Goal: Information Seeking & Learning: Learn about a topic

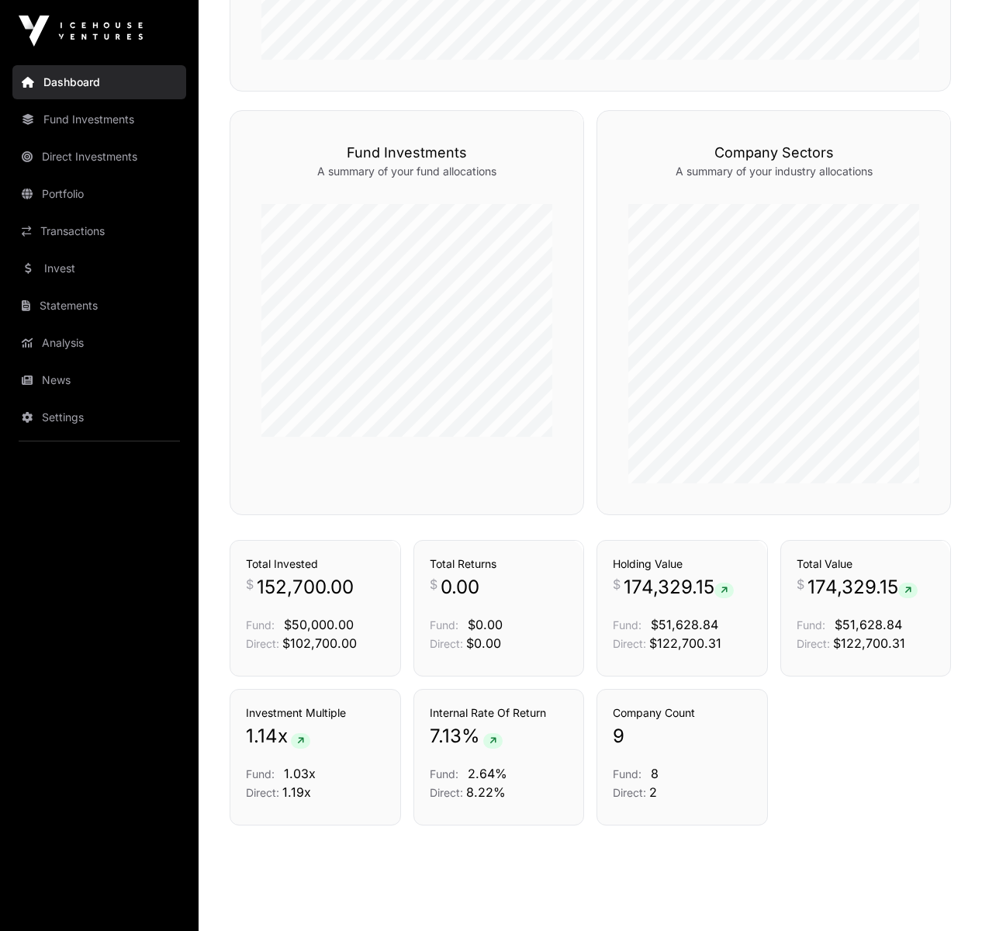
scroll to position [913, 0]
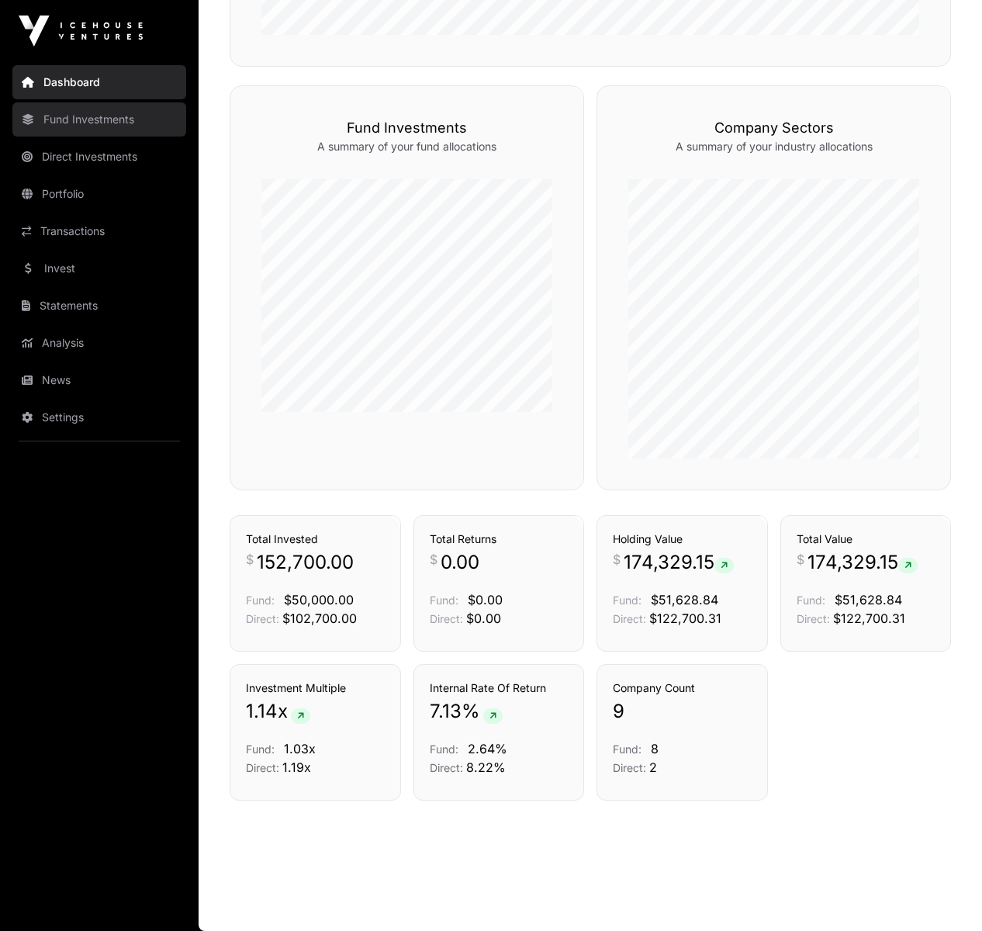
click at [79, 116] on link "Fund Investments" at bounding box center [99, 119] width 174 height 34
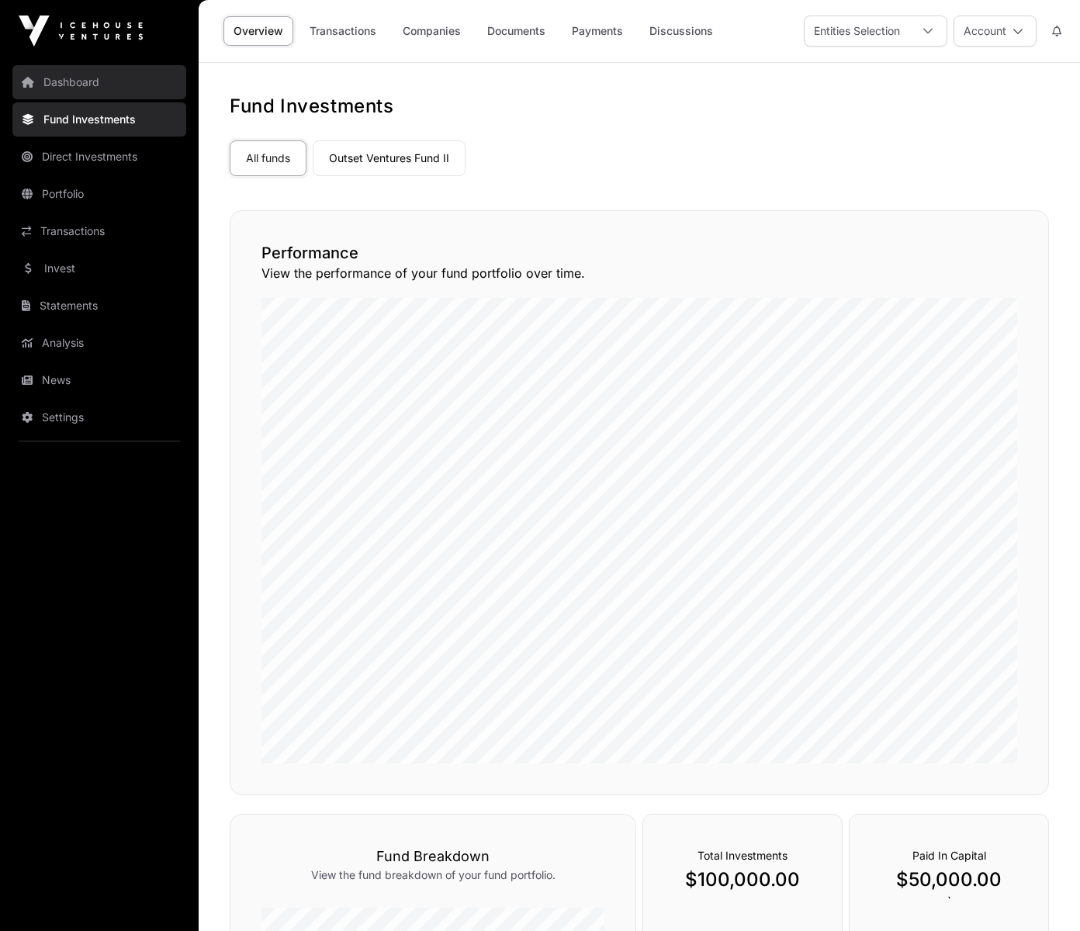
click at [74, 85] on link "Dashboard" at bounding box center [99, 82] width 174 height 34
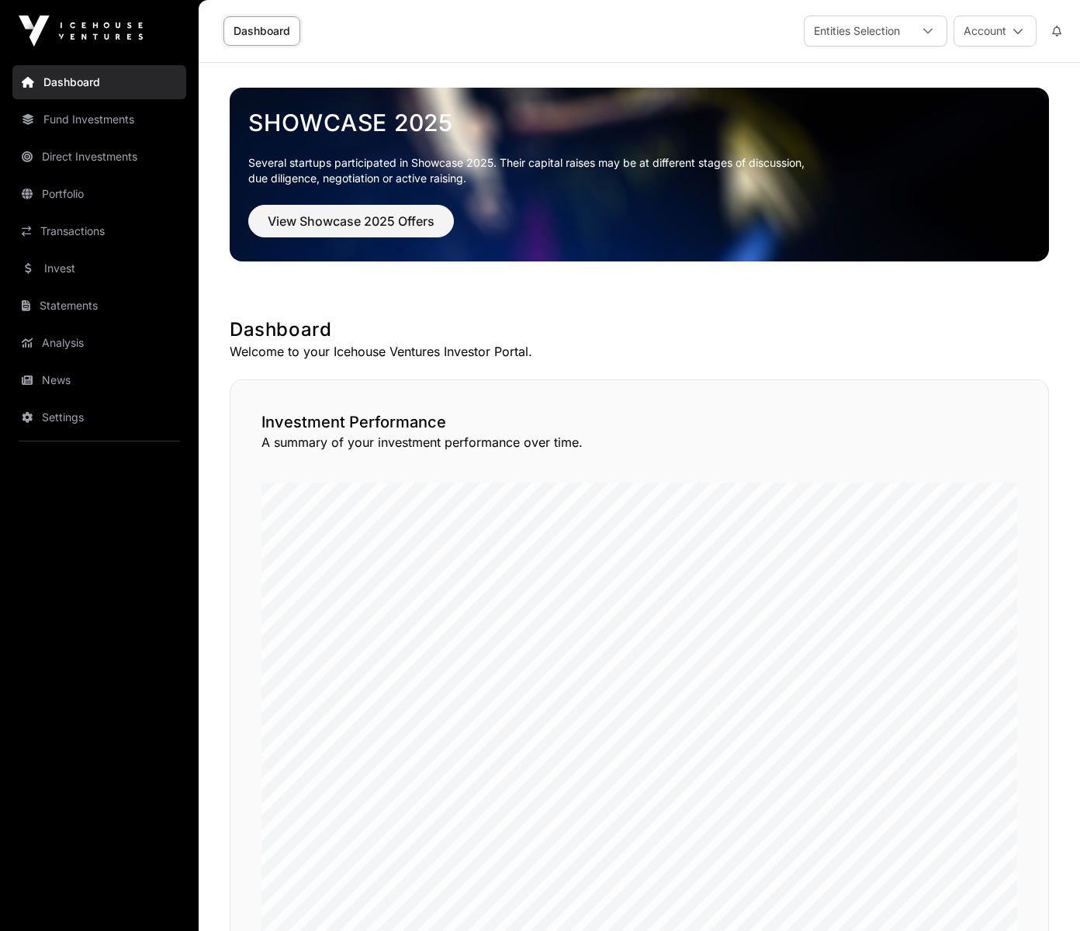
click at [273, 31] on link "Dashboard" at bounding box center [261, 30] width 77 height 29
click at [87, 270] on link "Invest" at bounding box center [99, 268] width 174 height 34
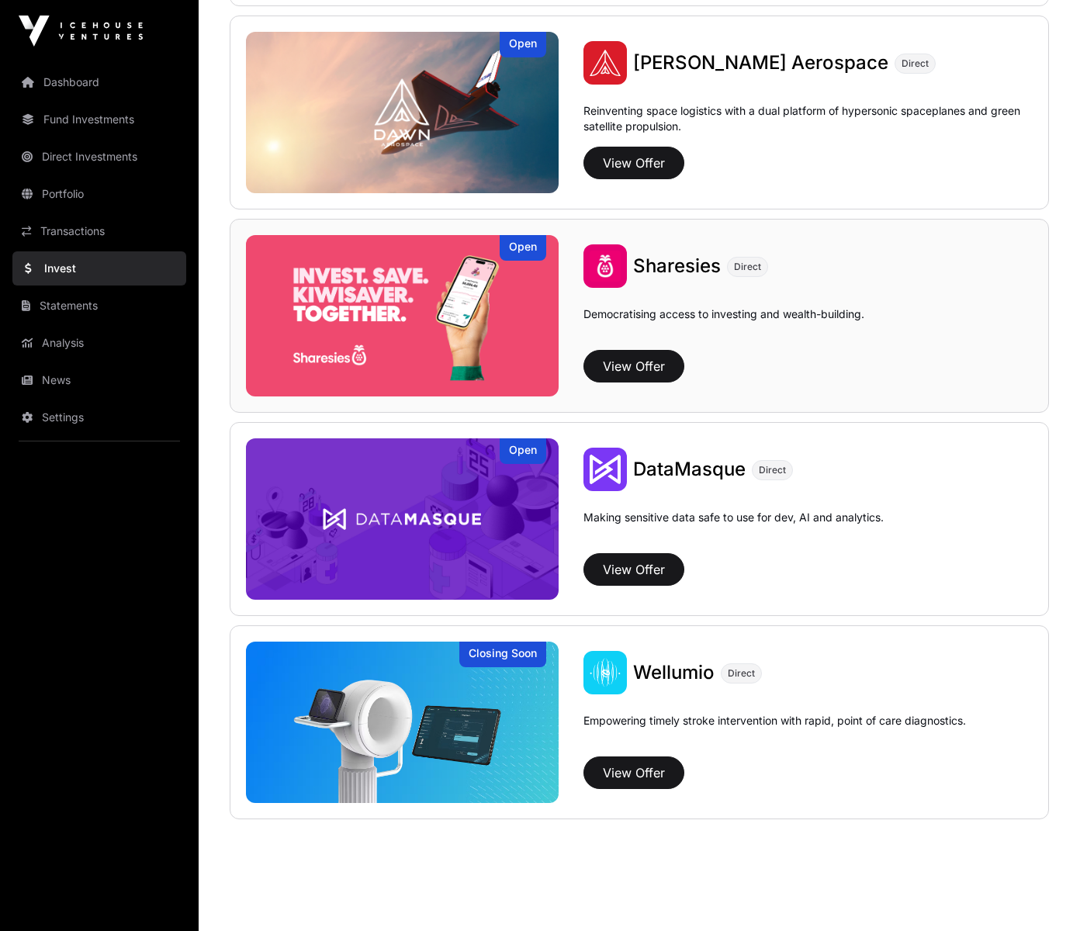
scroll to position [1828, 0]
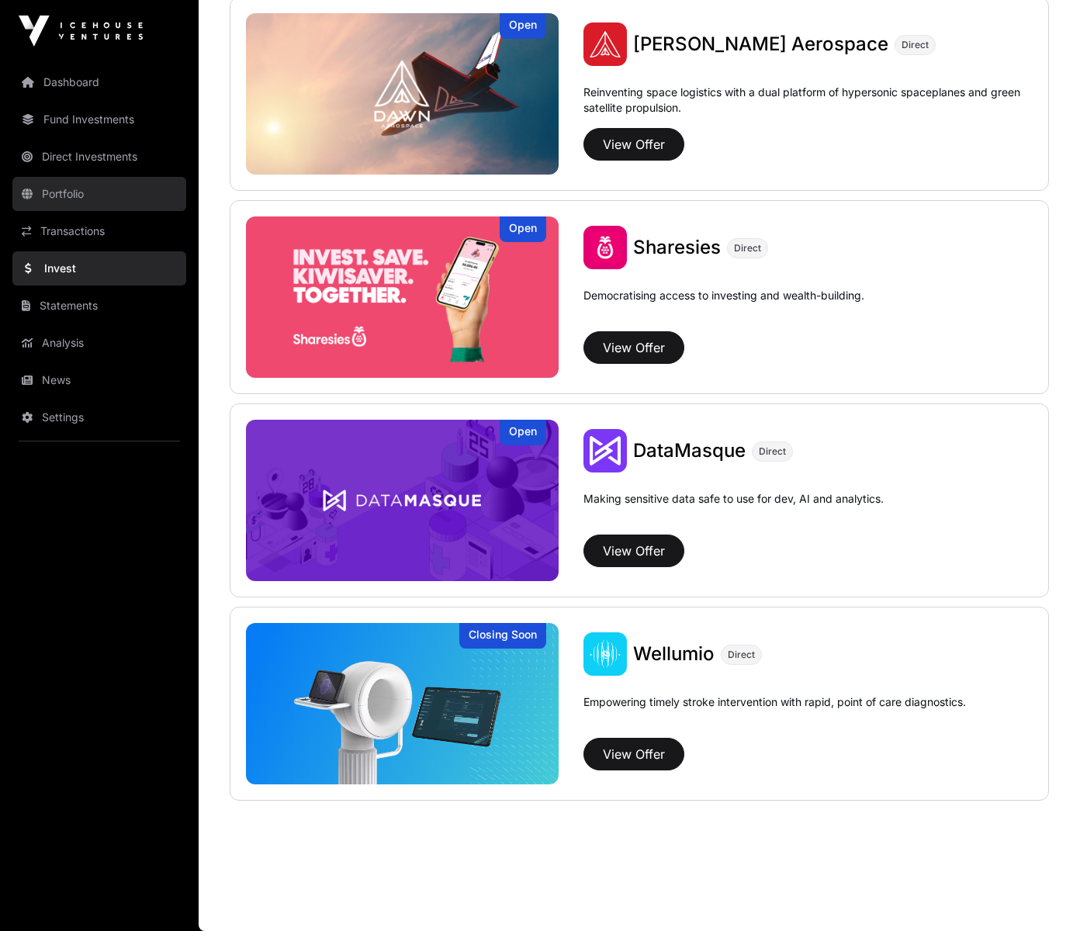
click at [82, 190] on link "Portfolio" at bounding box center [99, 194] width 174 height 34
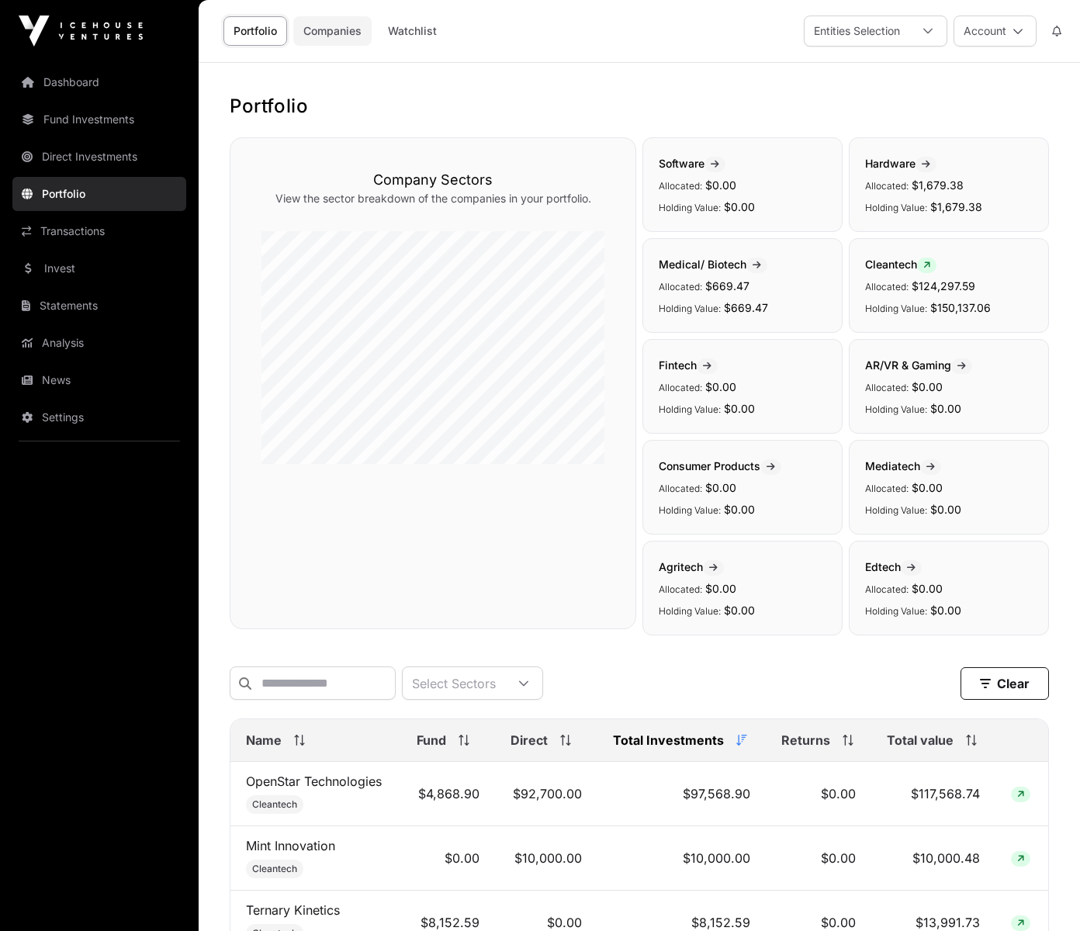
click at [340, 34] on link "Companies" at bounding box center [332, 30] width 78 height 29
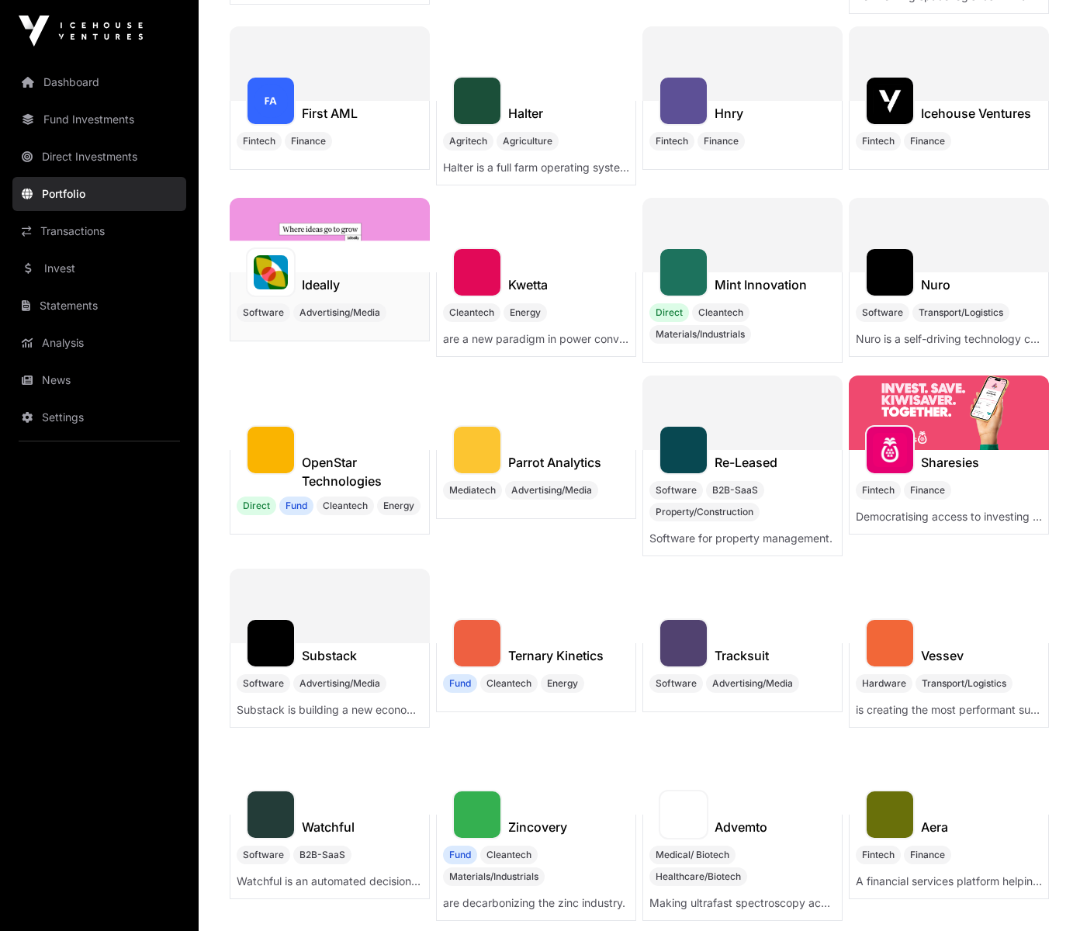
scroll to position [400, 0]
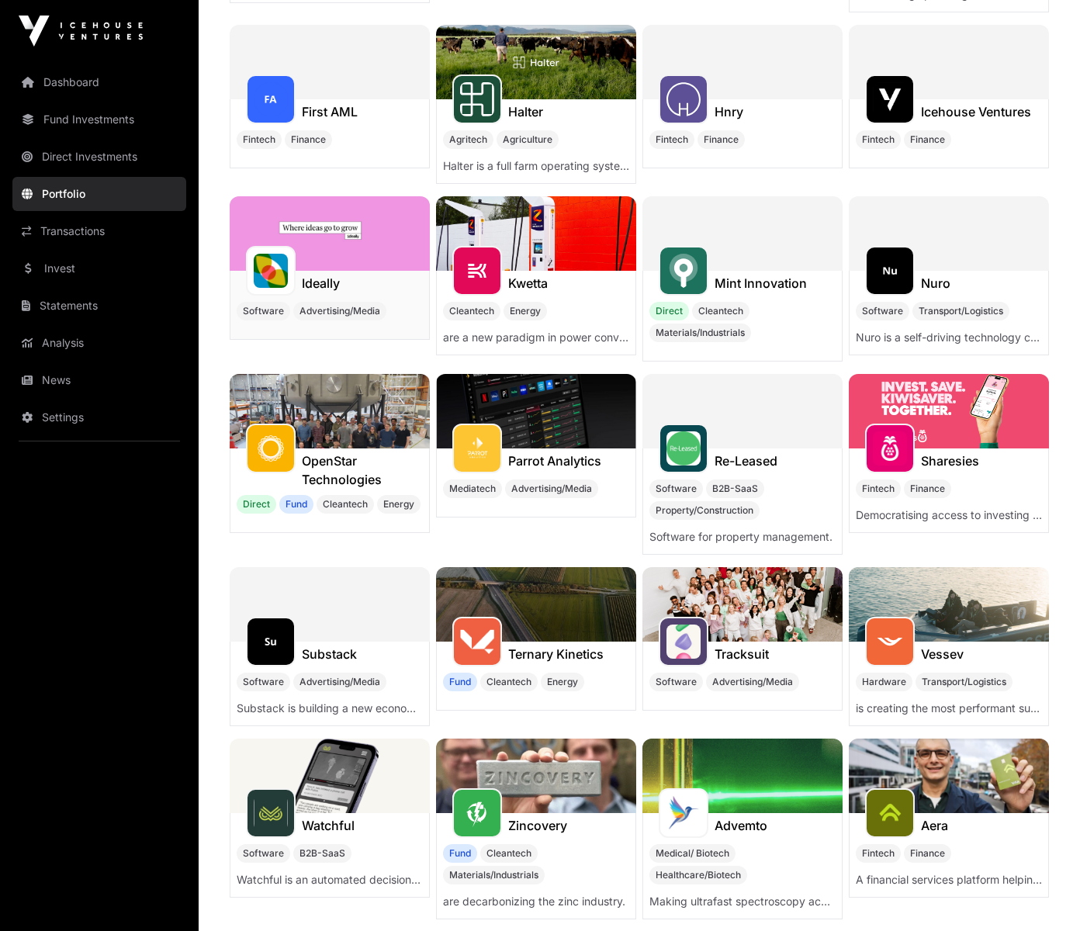
click at [318, 275] on h1 "Ideally" at bounding box center [321, 283] width 38 height 19
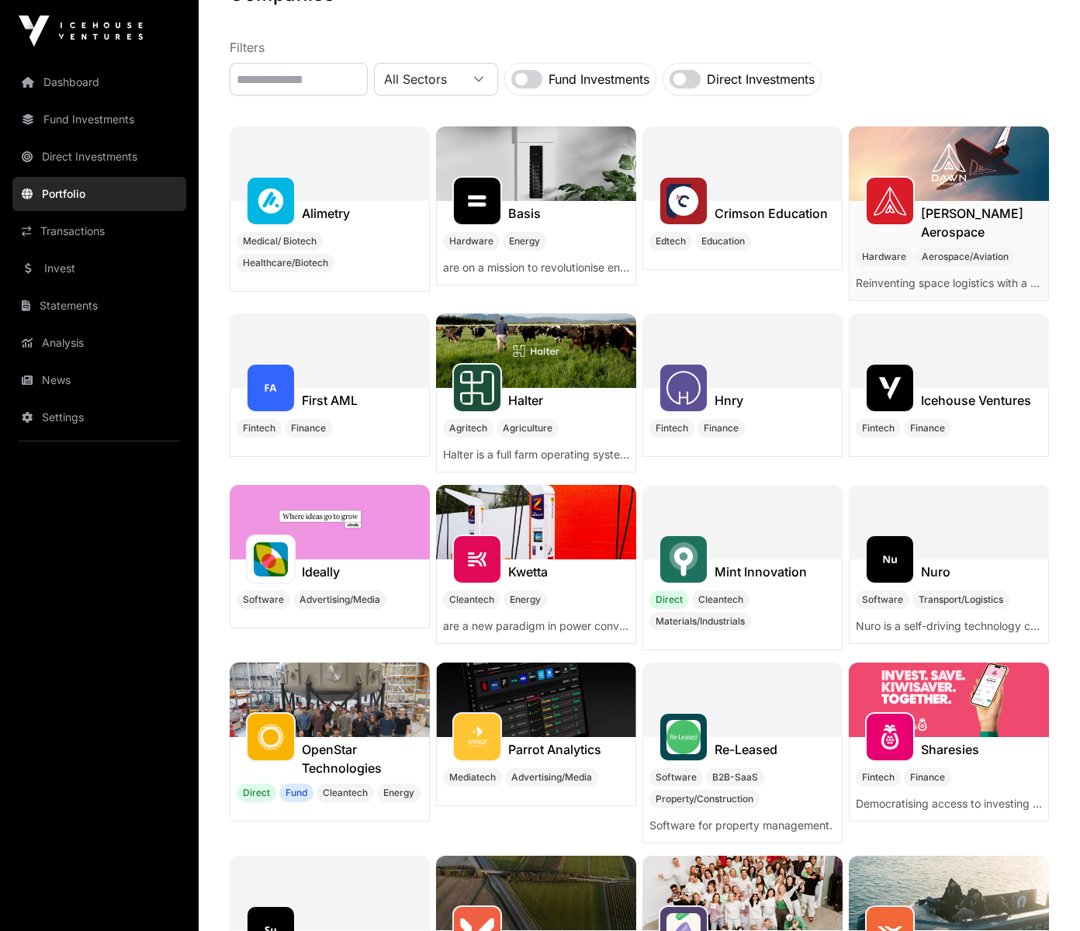
scroll to position [115, 0]
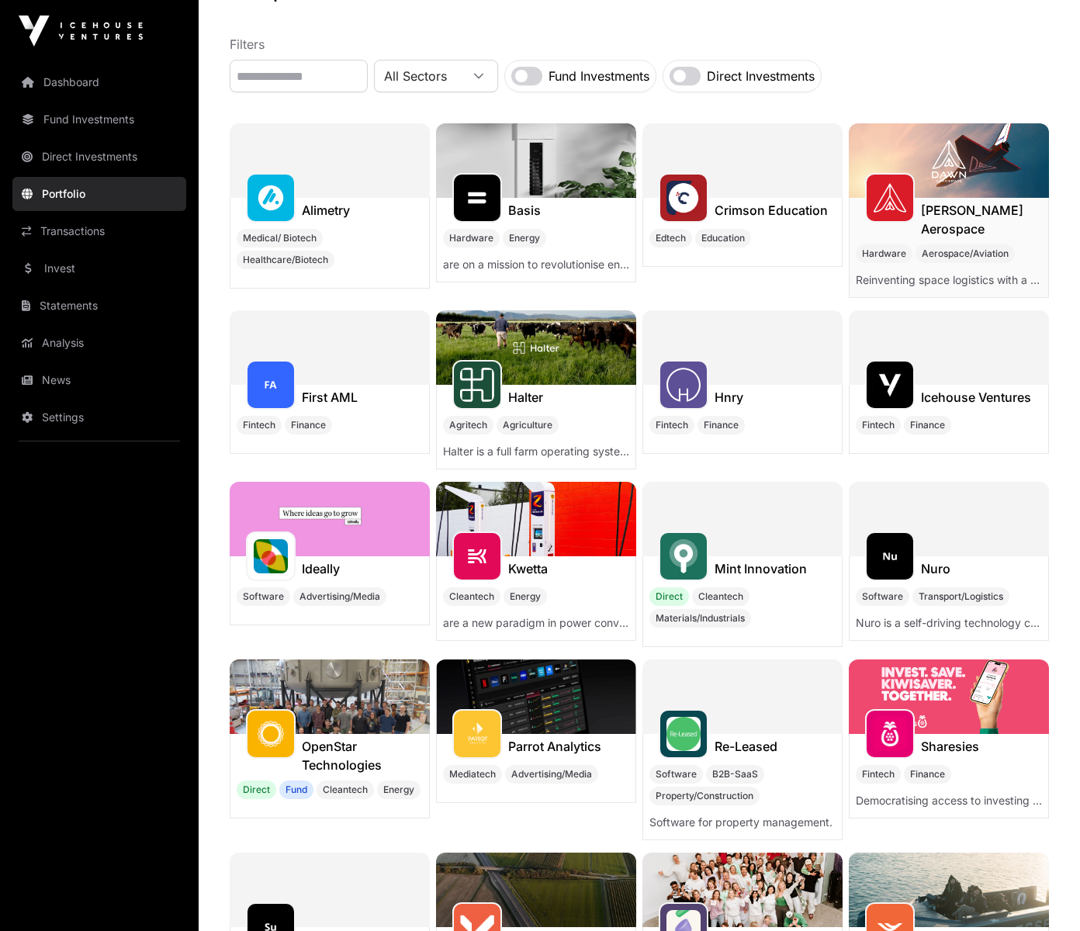
click at [884, 189] on img at bounding box center [890, 198] width 34 height 34
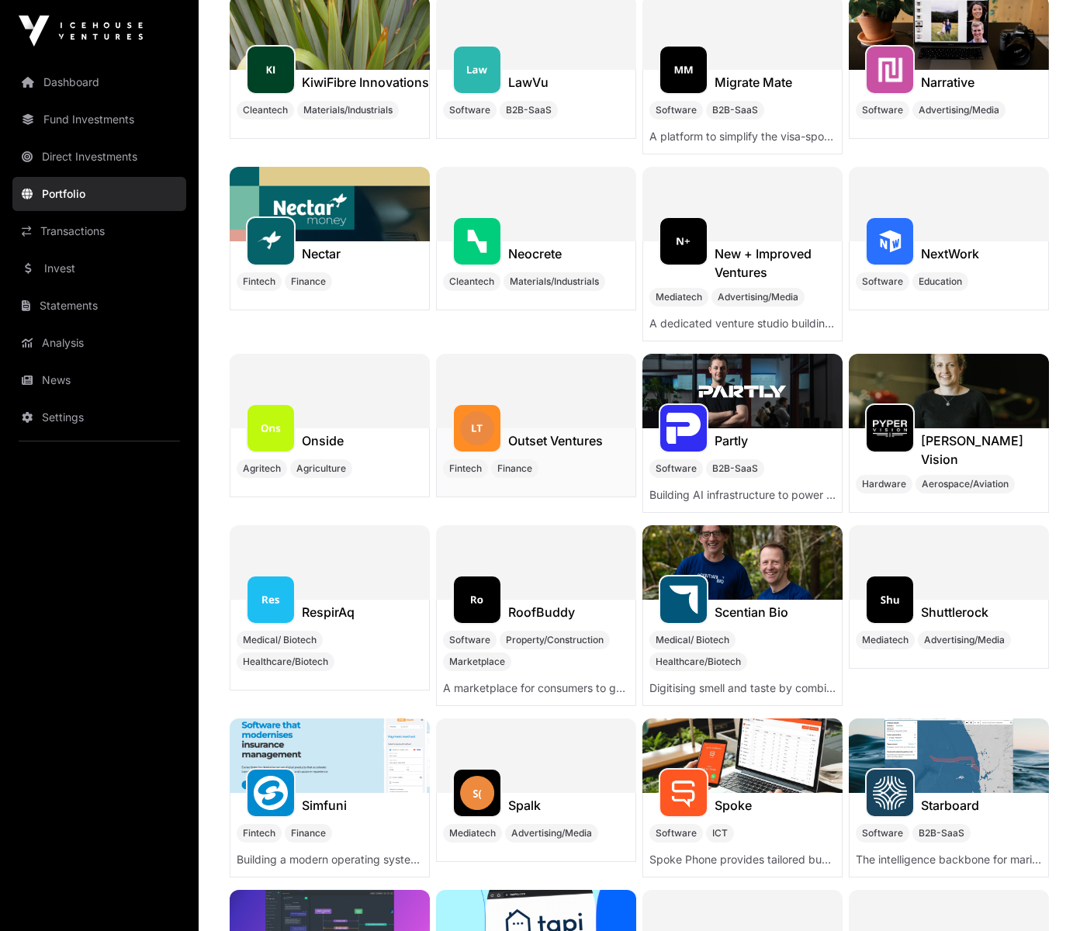
scroll to position [3107, 0]
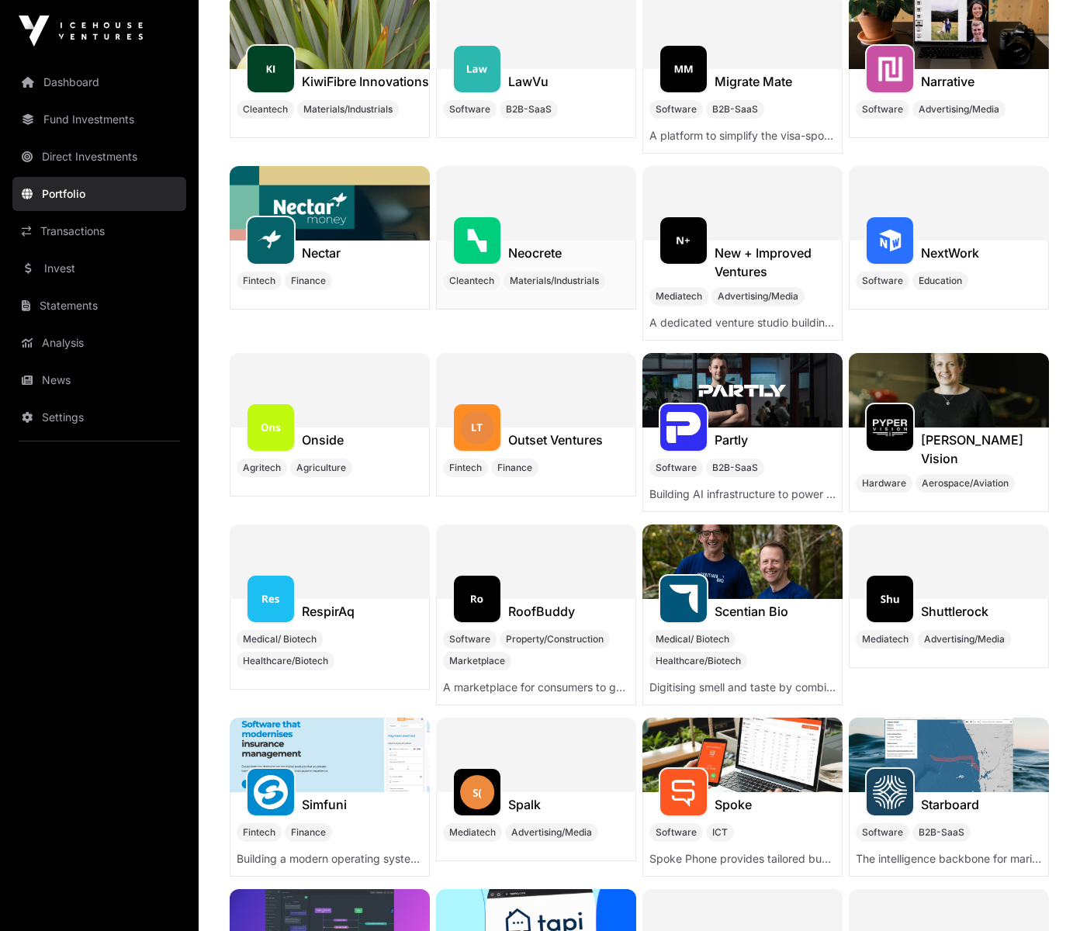
click at [543, 244] on h1 "Neocrete" at bounding box center [535, 253] width 54 height 19
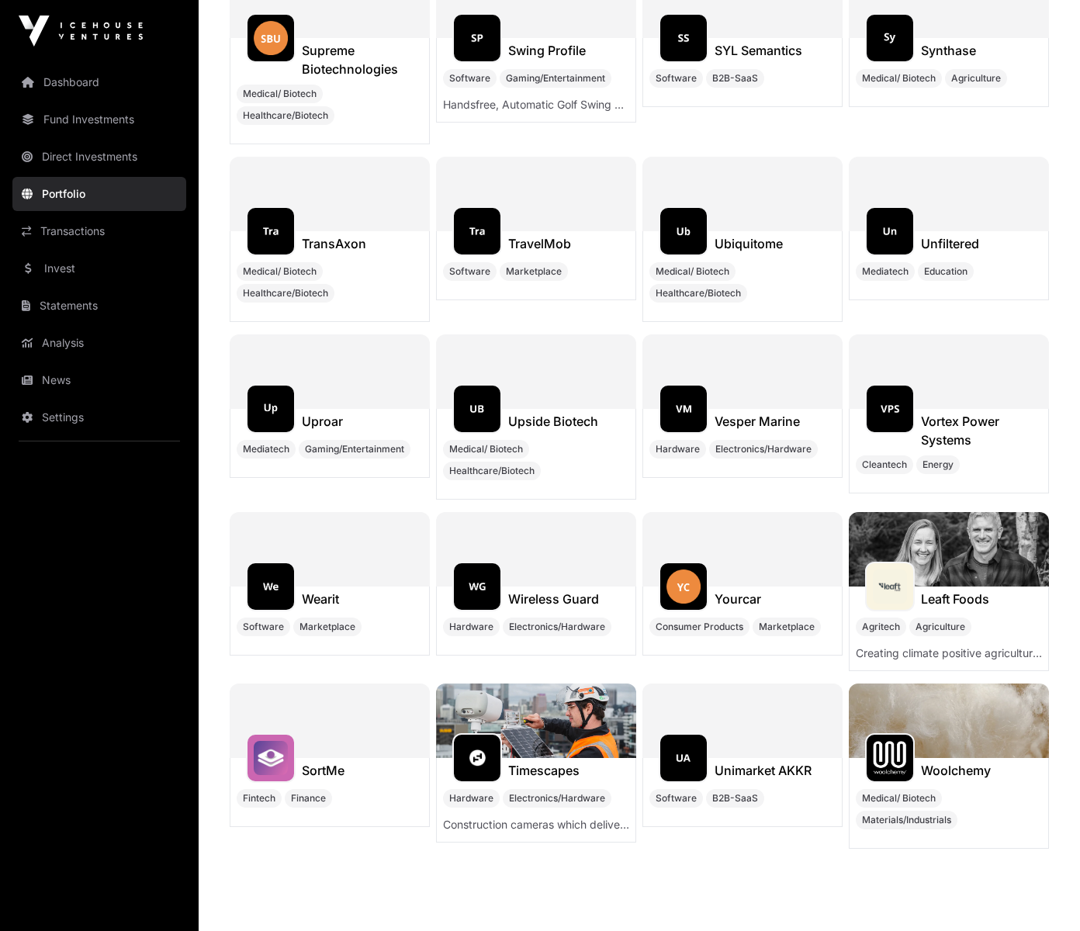
scroll to position [15422, 0]
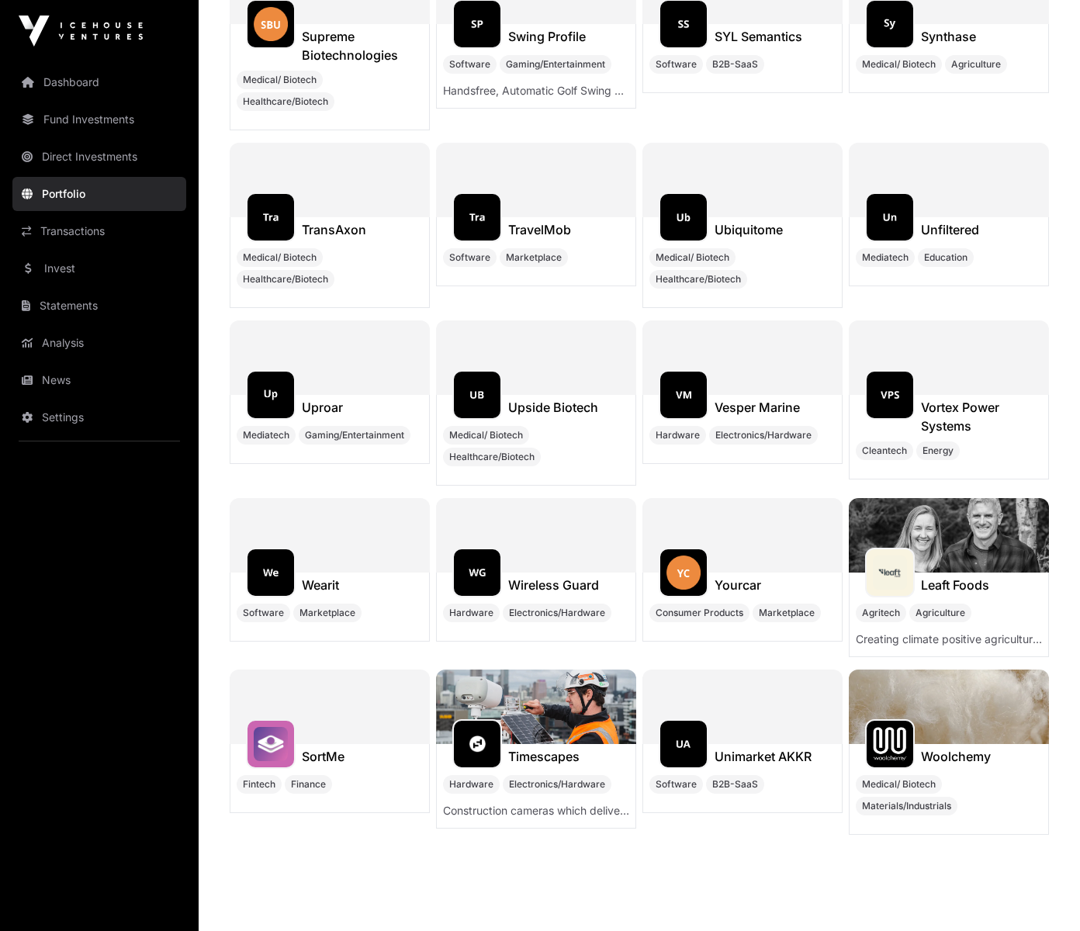
drag, startPoint x: 70, startPoint y: 226, endPoint x: 1, endPoint y: 170, distance: 89.3
click at [69, 226] on link "Transactions" at bounding box center [99, 231] width 174 height 34
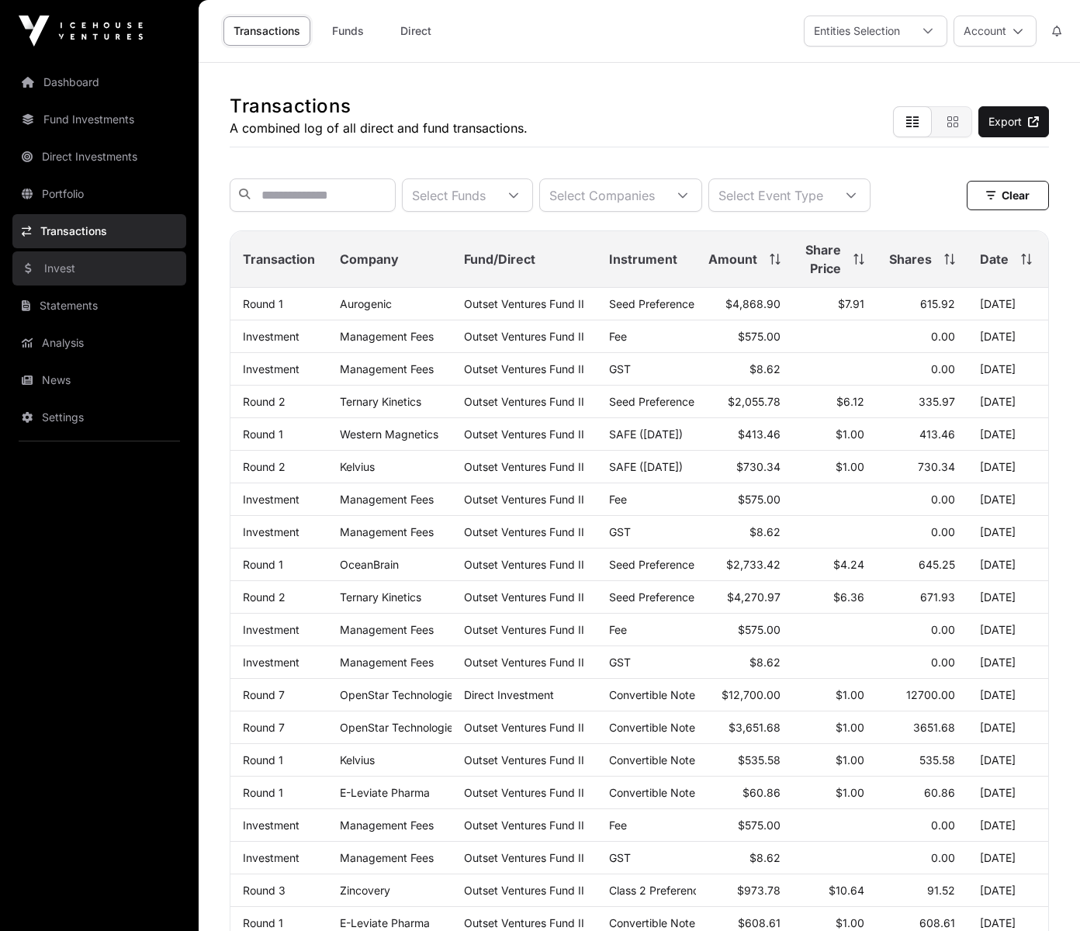
click at [40, 267] on link "Invest" at bounding box center [99, 268] width 174 height 34
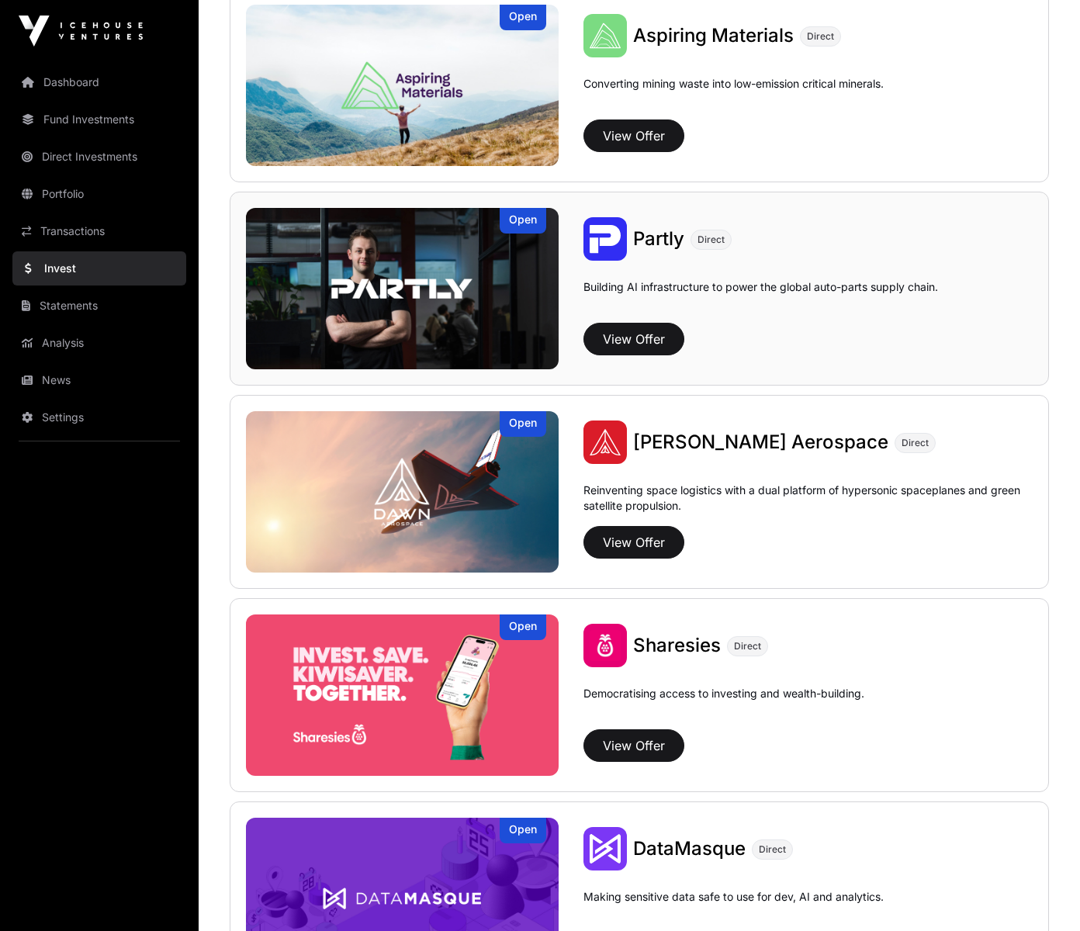
scroll to position [1432, 0]
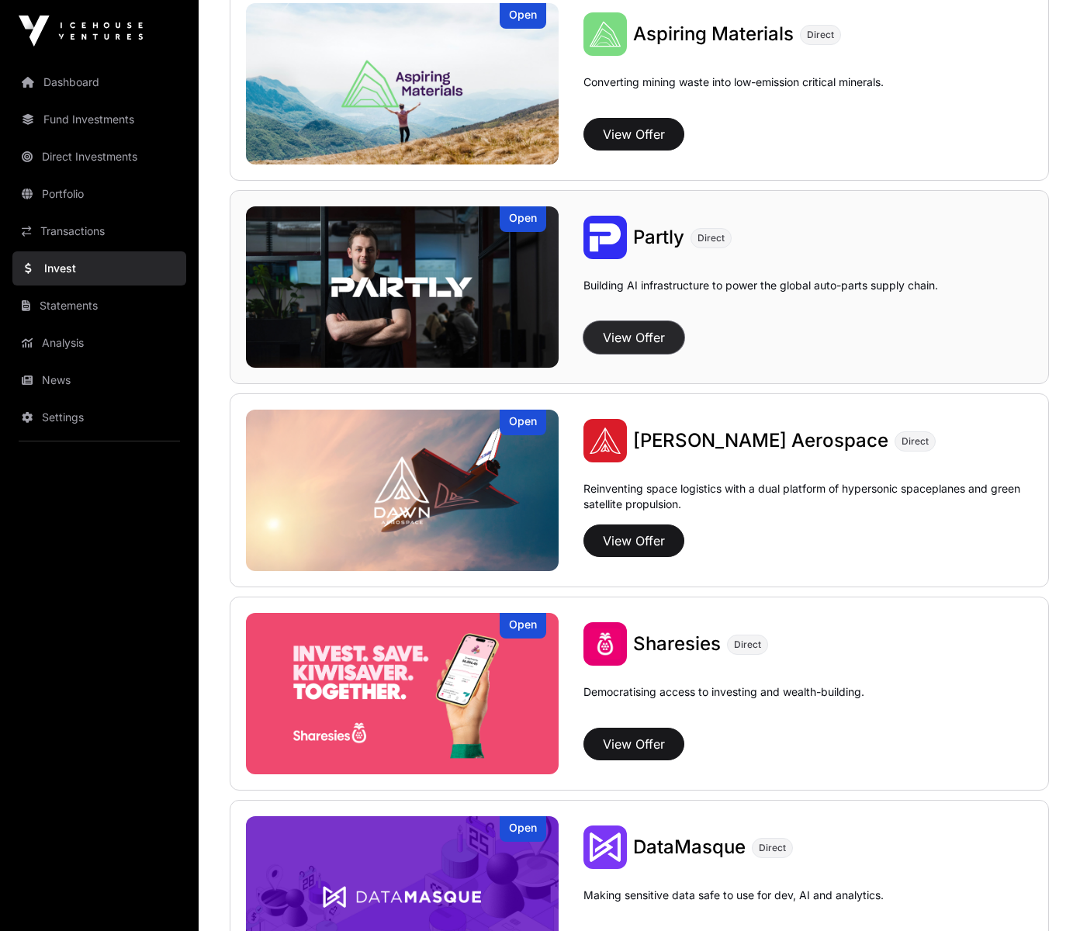
click at [651, 343] on button "View Offer" at bounding box center [633, 337] width 101 height 33
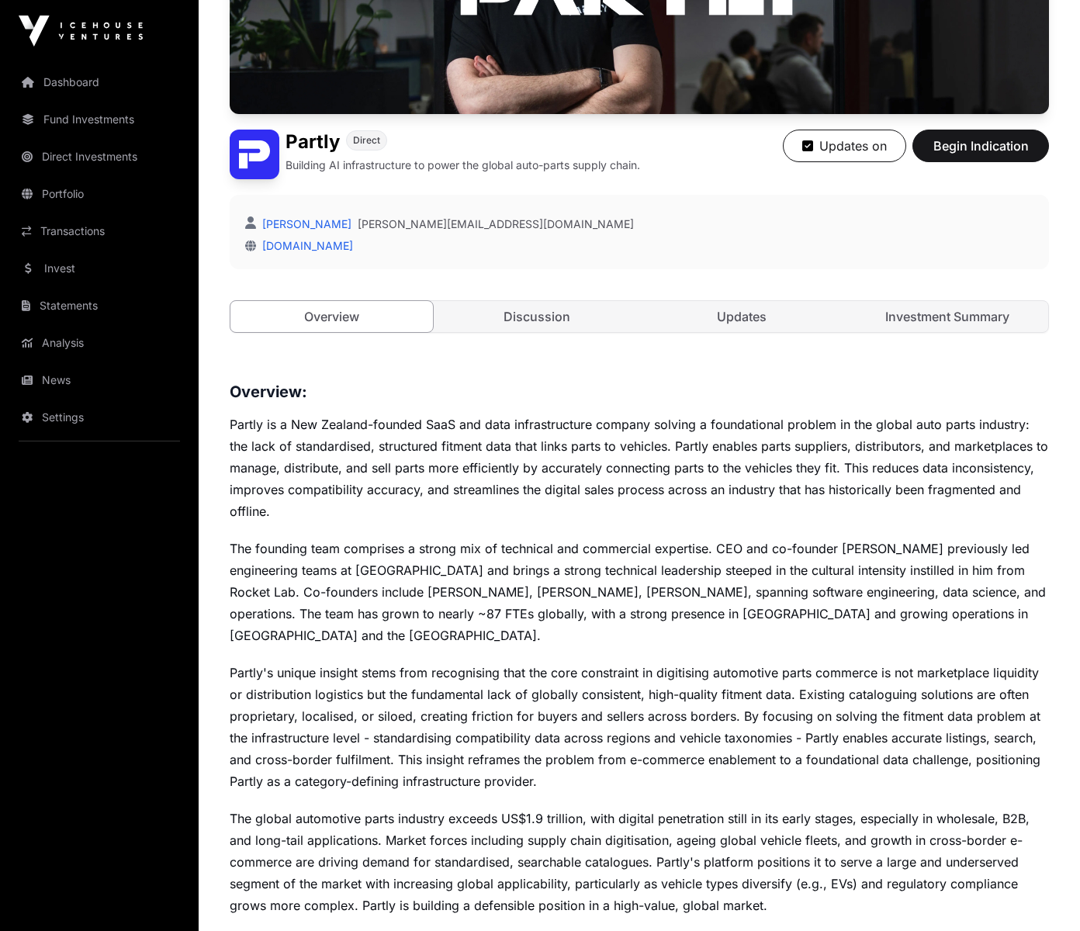
scroll to position [425, 0]
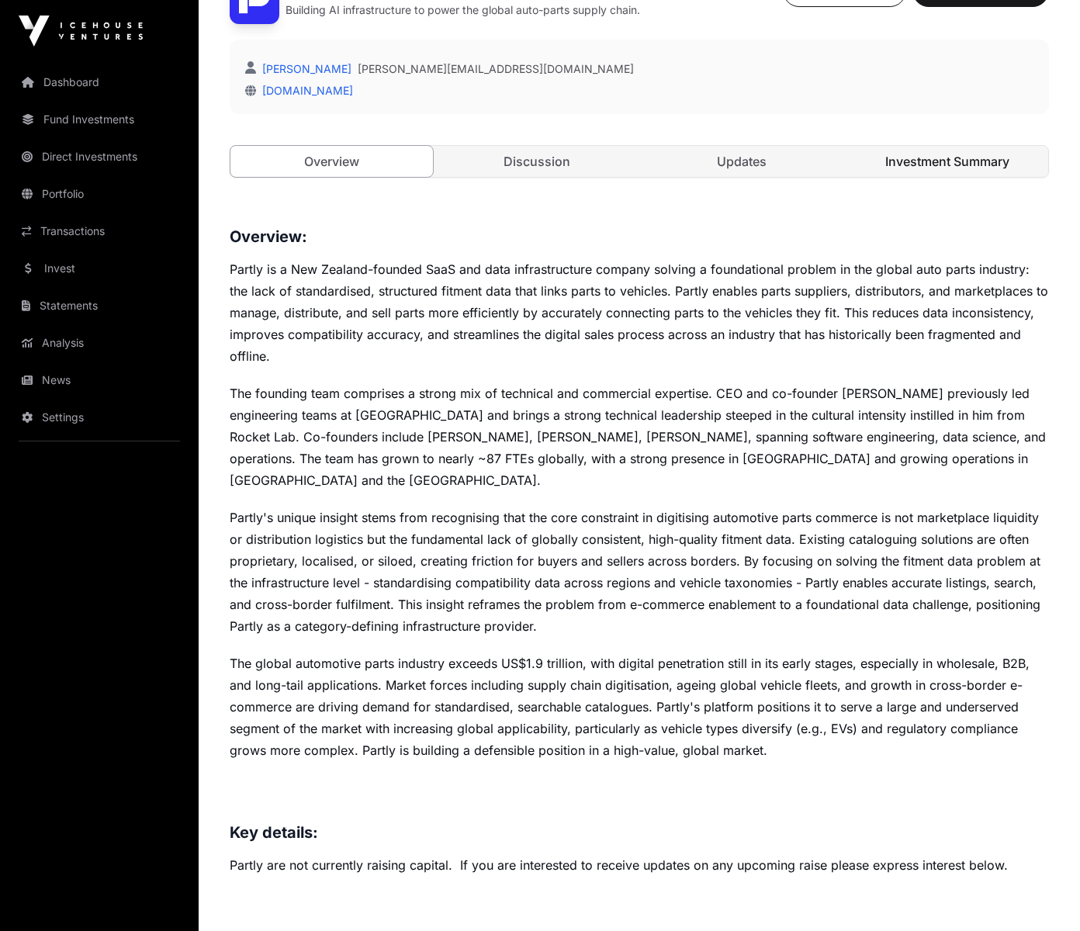
click at [964, 157] on link "Investment Summary" at bounding box center [947, 161] width 202 height 31
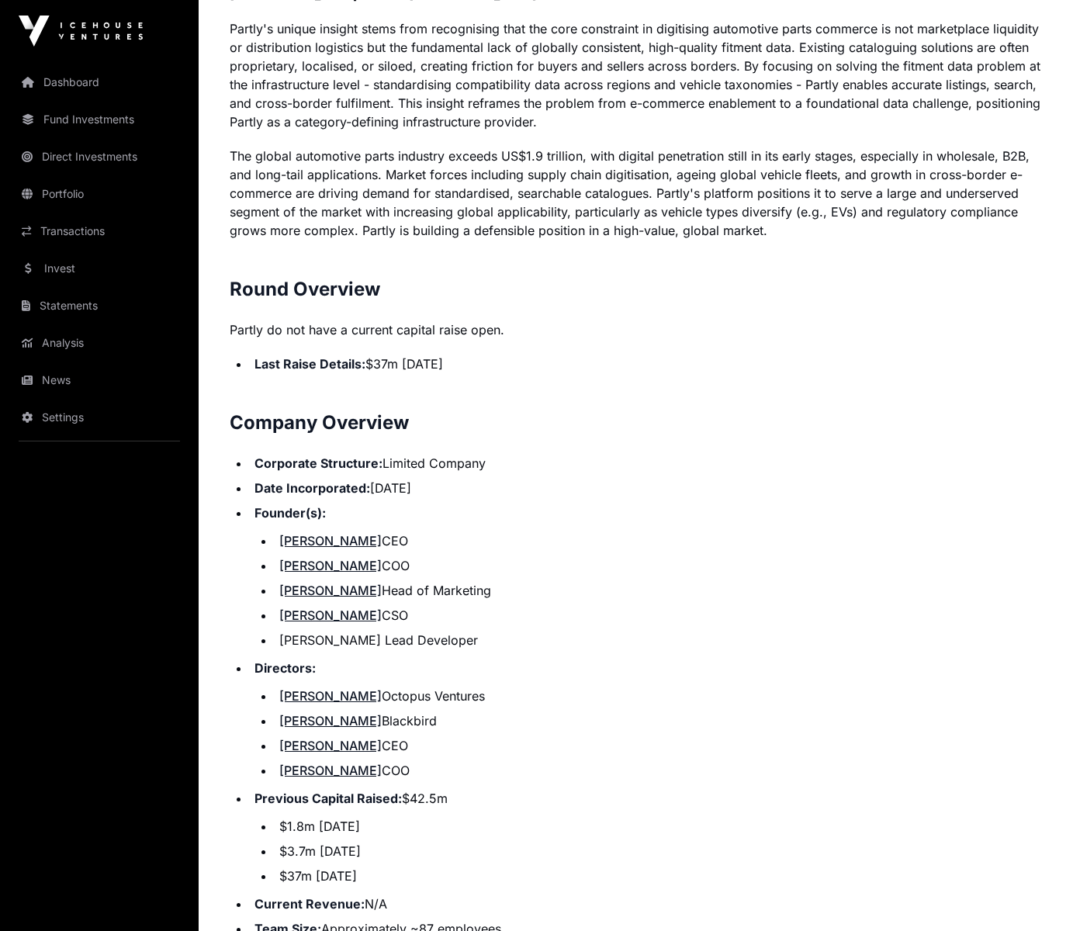
scroll to position [1272, 0]
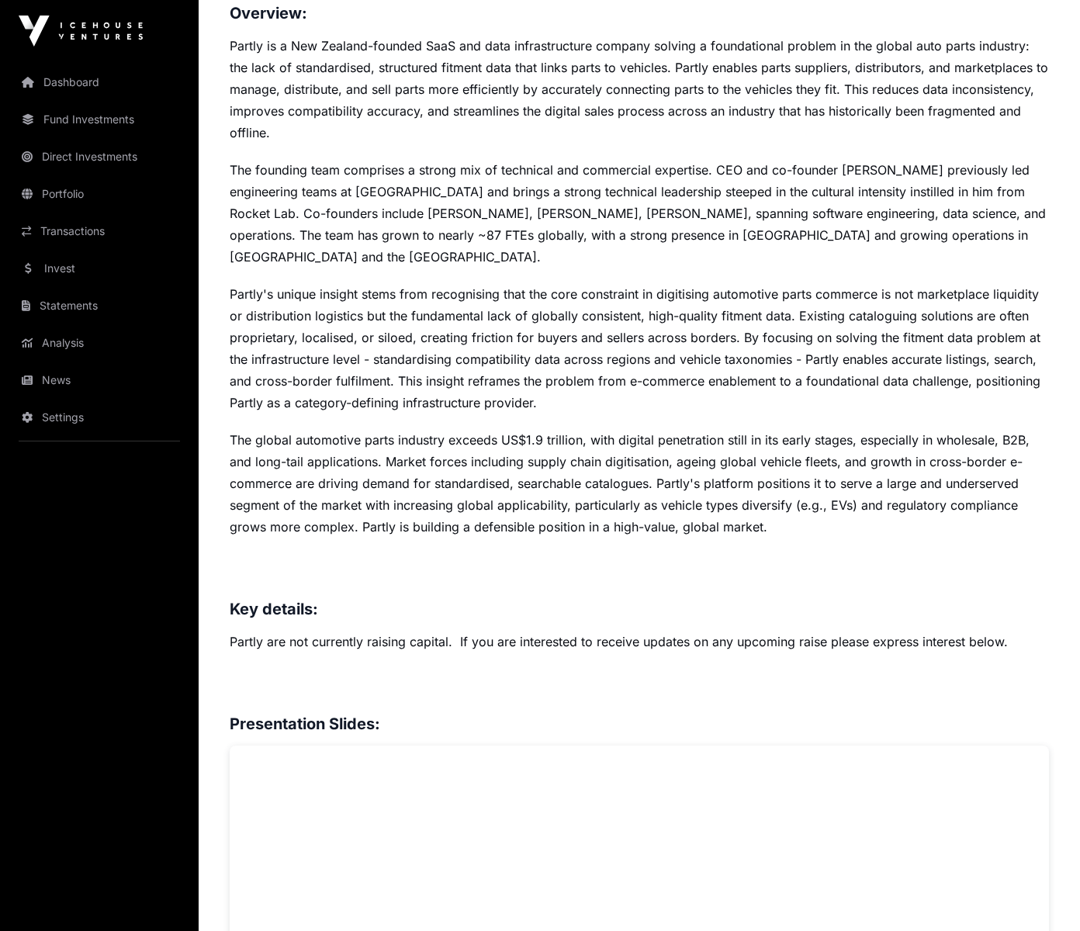
scroll to position [649, 0]
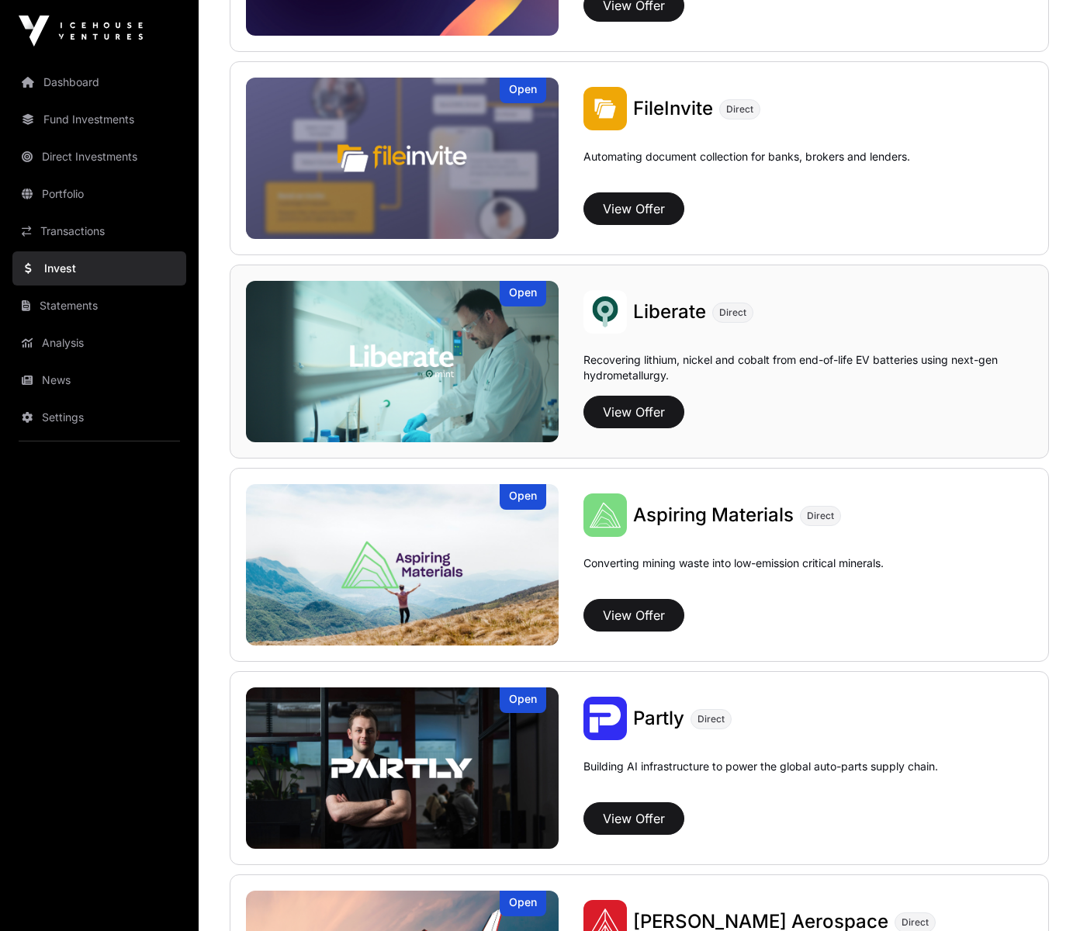
scroll to position [949, 0]
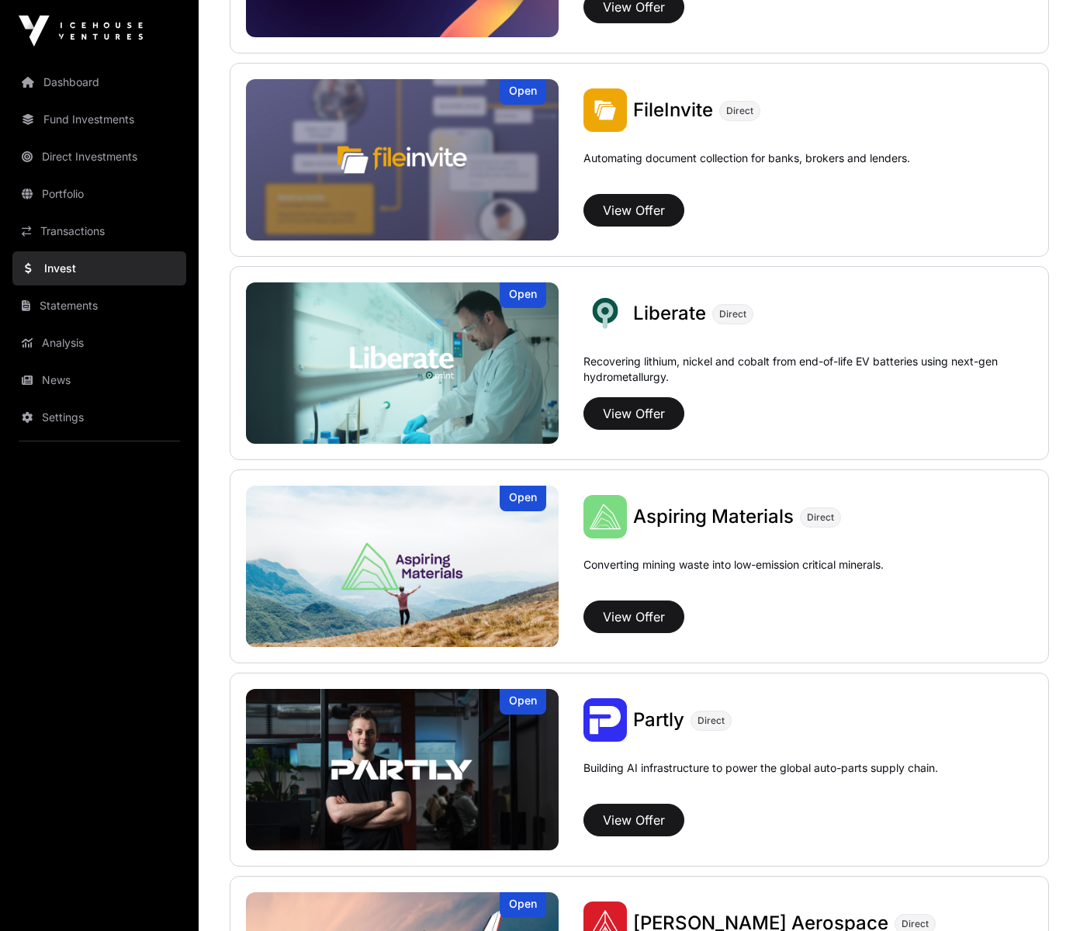
click at [981, 363] on div "Showcase 2025 Several startups participated in Showcase 2025. Their capital rai…" at bounding box center [639, 406] width 881 height 2584
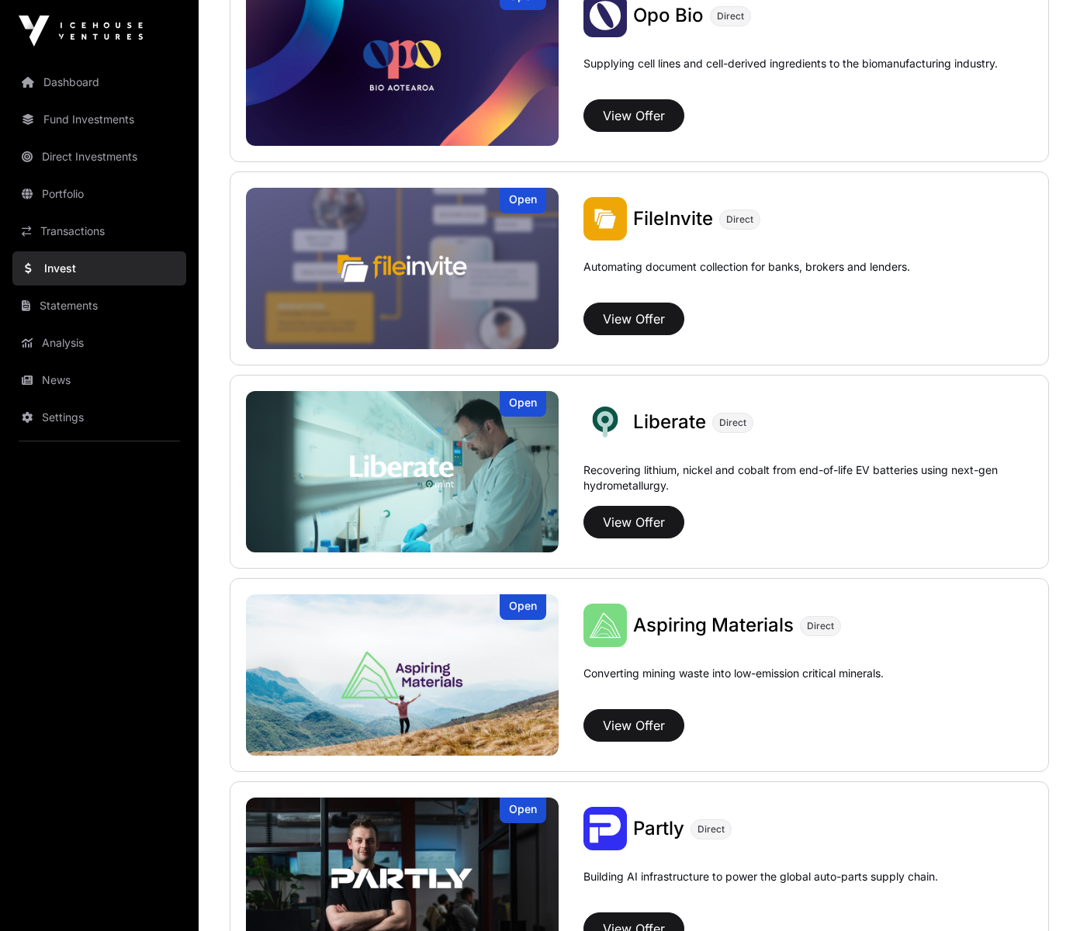
scroll to position [1828, 0]
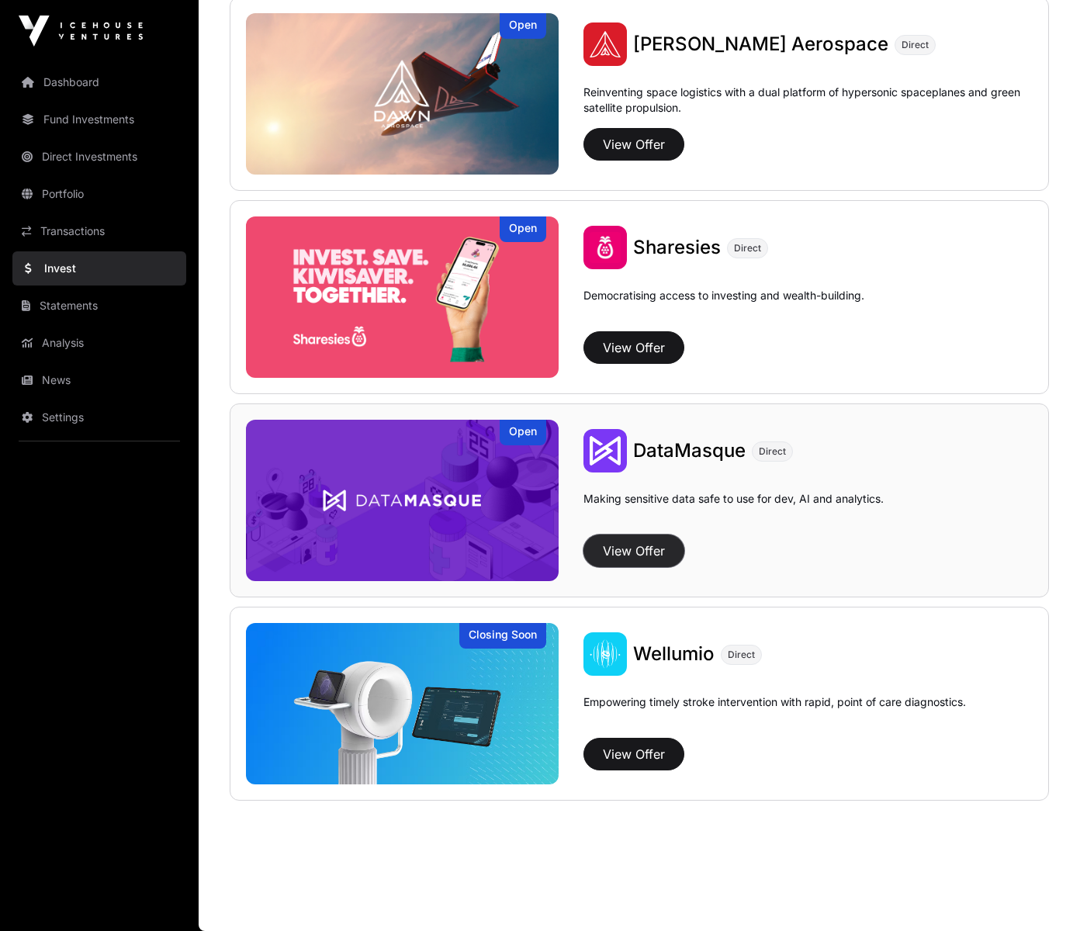
click at [645, 555] on button "View Offer" at bounding box center [633, 550] width 101 height 33
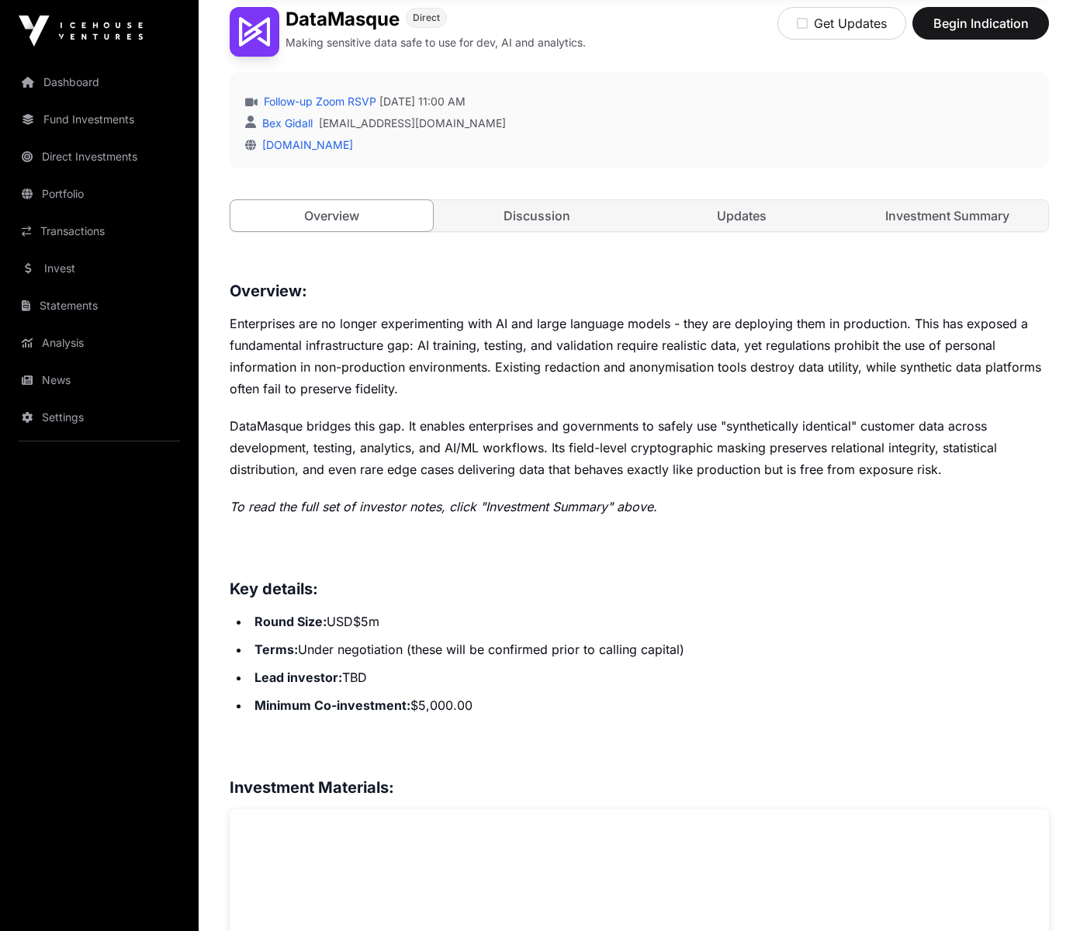
scroll to position [395, 0]
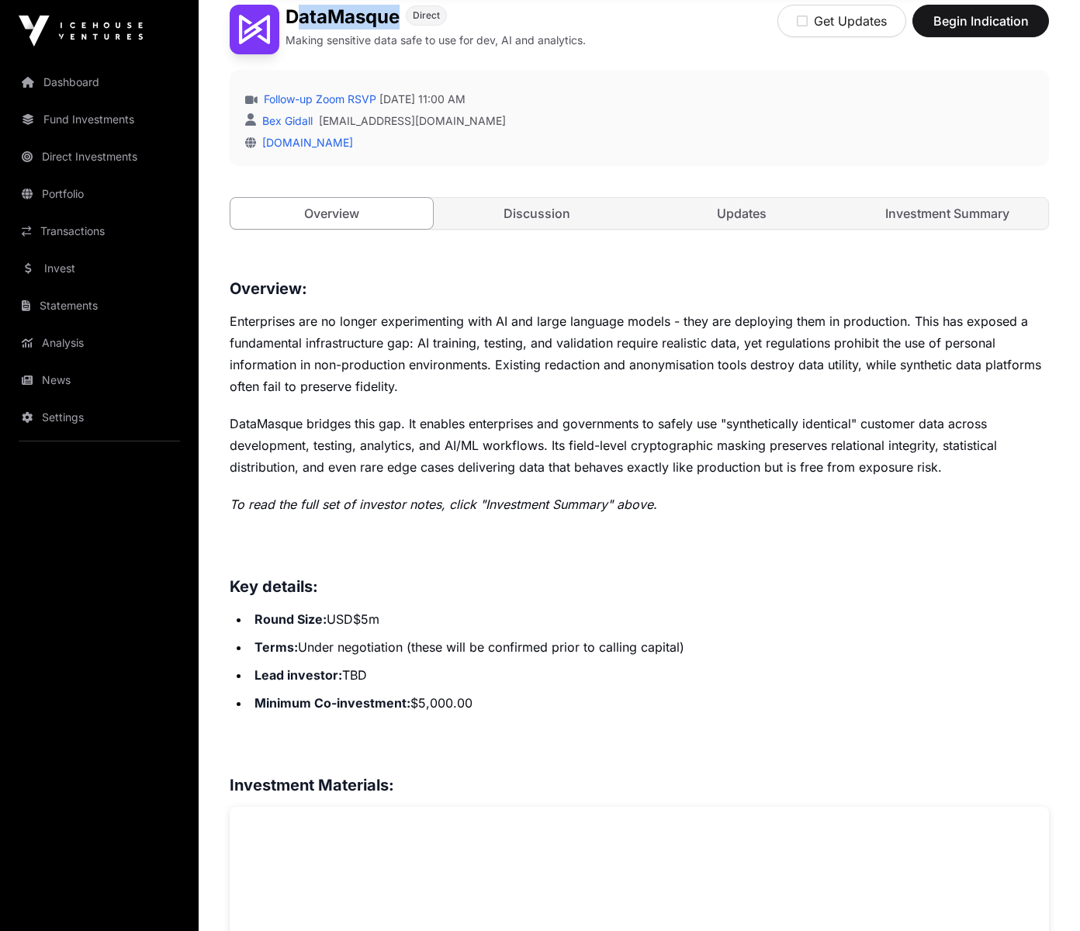
drag, startPoint x: 399, startPoint y: 19, endPoint x: 292, endPoint y: 12, distance: 107.3
click at [292, 12] on h1 "DataMasque" at bounding box center [342, 17] width 114 height 25
drag, startPoint x: 292, startPoint y: 12, endPoint x: 301, endPoint y: 14, distance: 8.7
click at [293, 12] on h1 "DataMasque" at bounding box center [342, 17] width 114 height 25
click at [937, 213] on link "Investment Summary" at bounding box center [947, 213] width 202 height 31
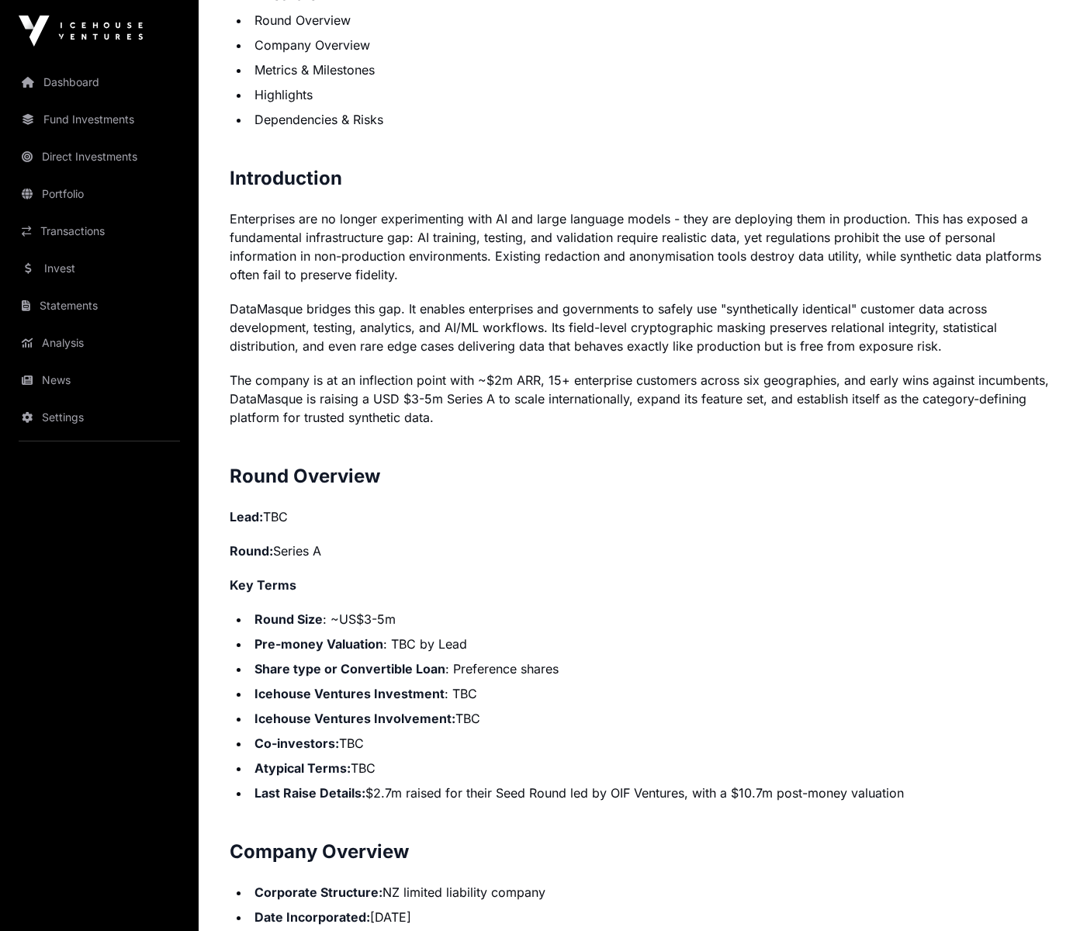
scroll to position [952, 0]
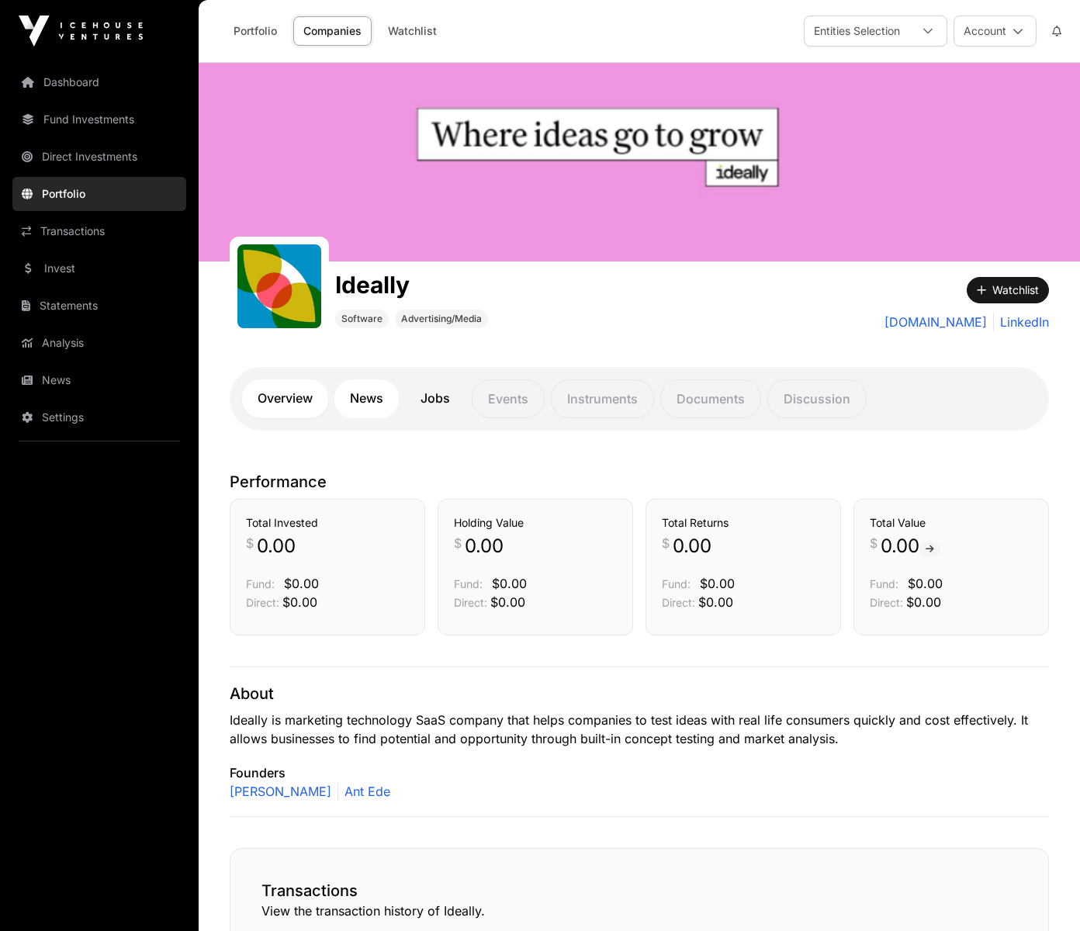
click at [374, 402] on link "News" at bounding box center [366, 398] width 64 height 39
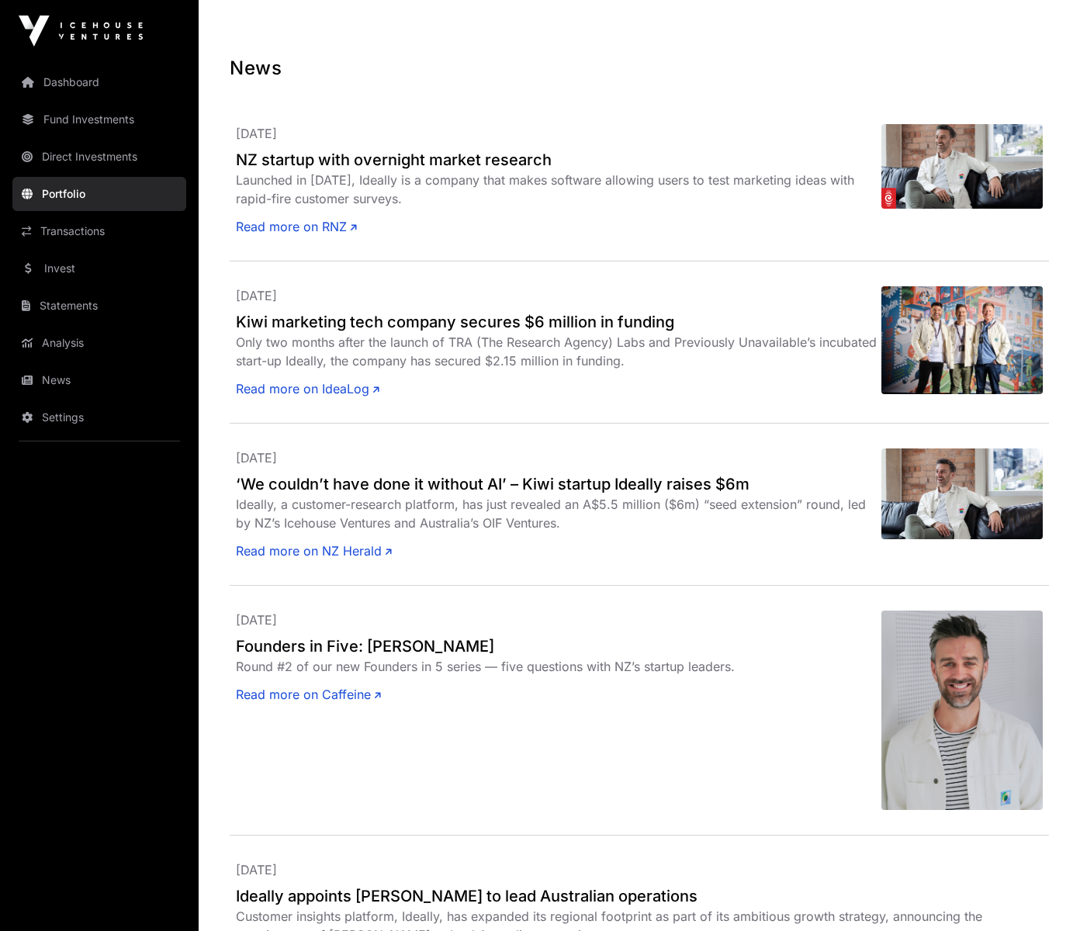
scroll to position [991, 0]
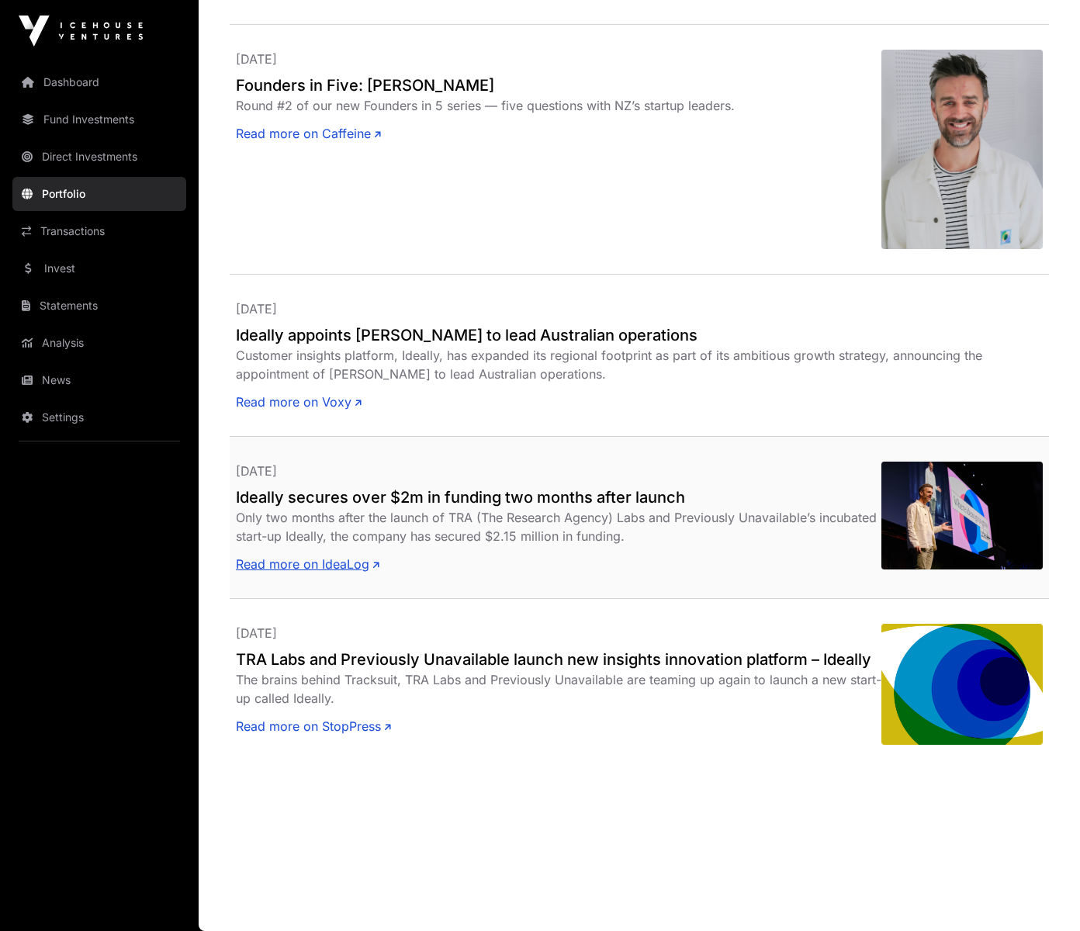
click at [323, 565] on link "Read more on IdeaLog" at bounding box center [307, 564] width 143 height 19
click at [292, 724] on link "Read more on StopPress" at bounding box center [313, 726] width 155 height 19
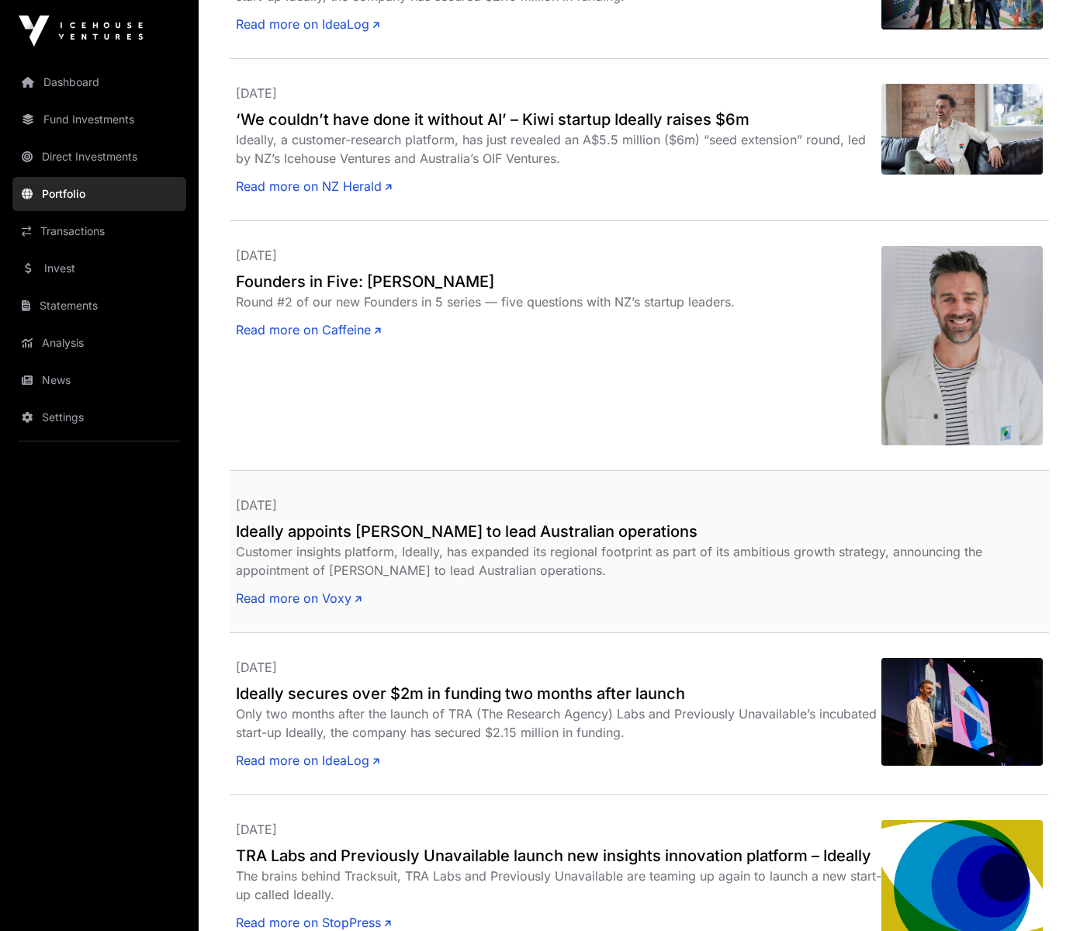
scroll to position [717, 0]
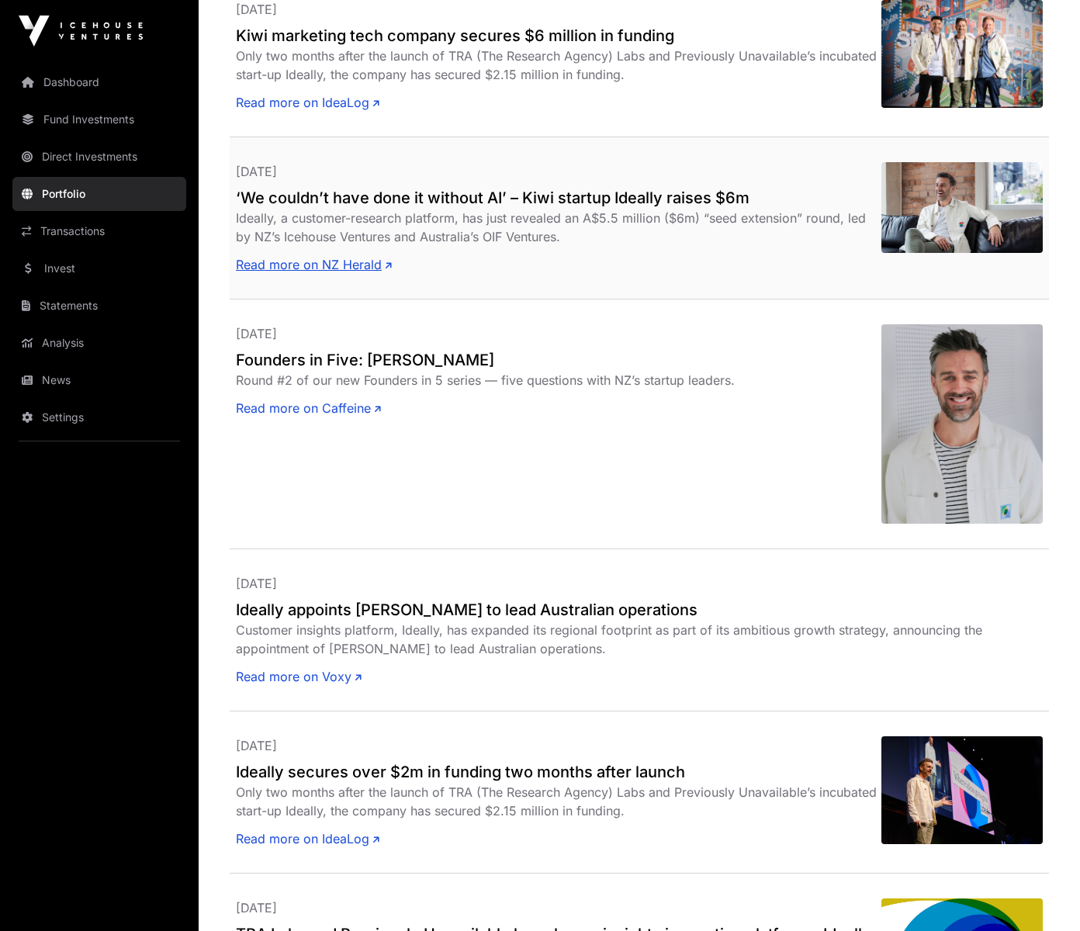
click at [286, 263] on link "Read more on NZ Herald" at bounding box center [314, 264] width 156 height 19
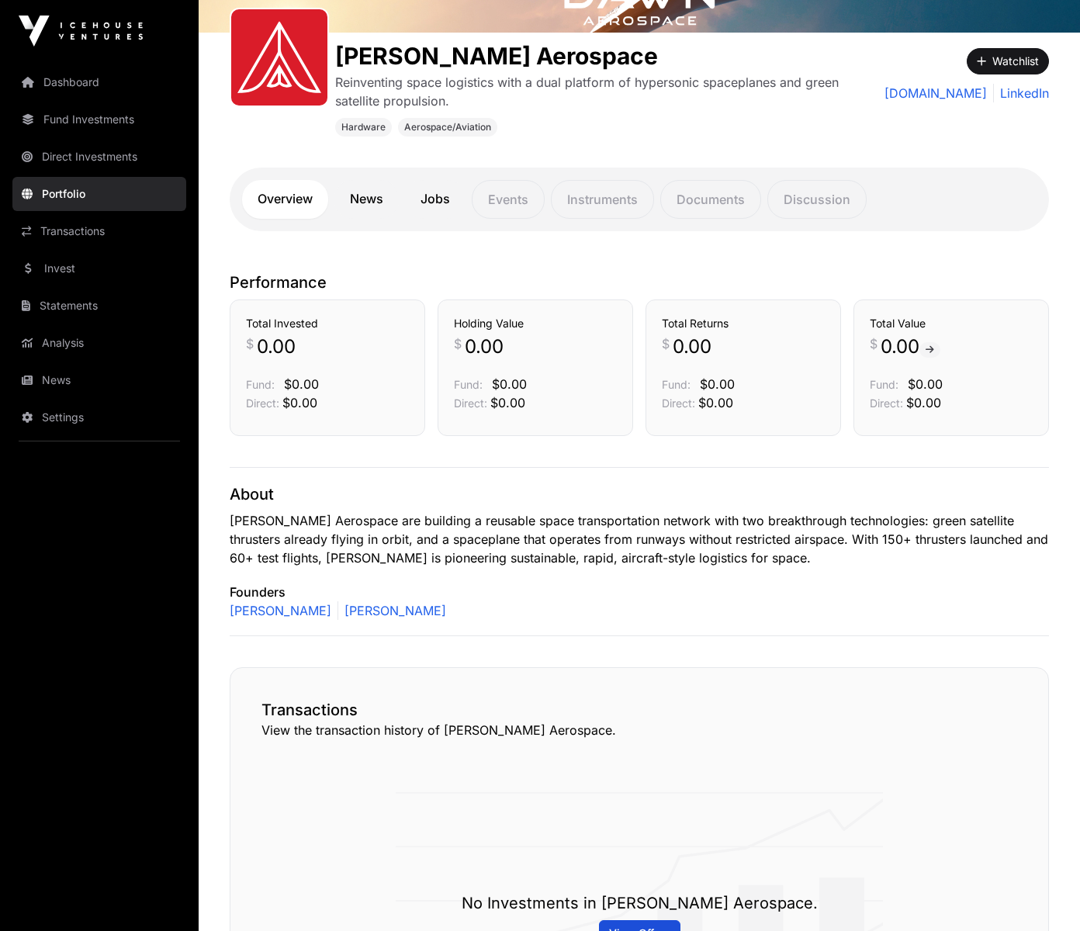
scroll to position [231, 0]
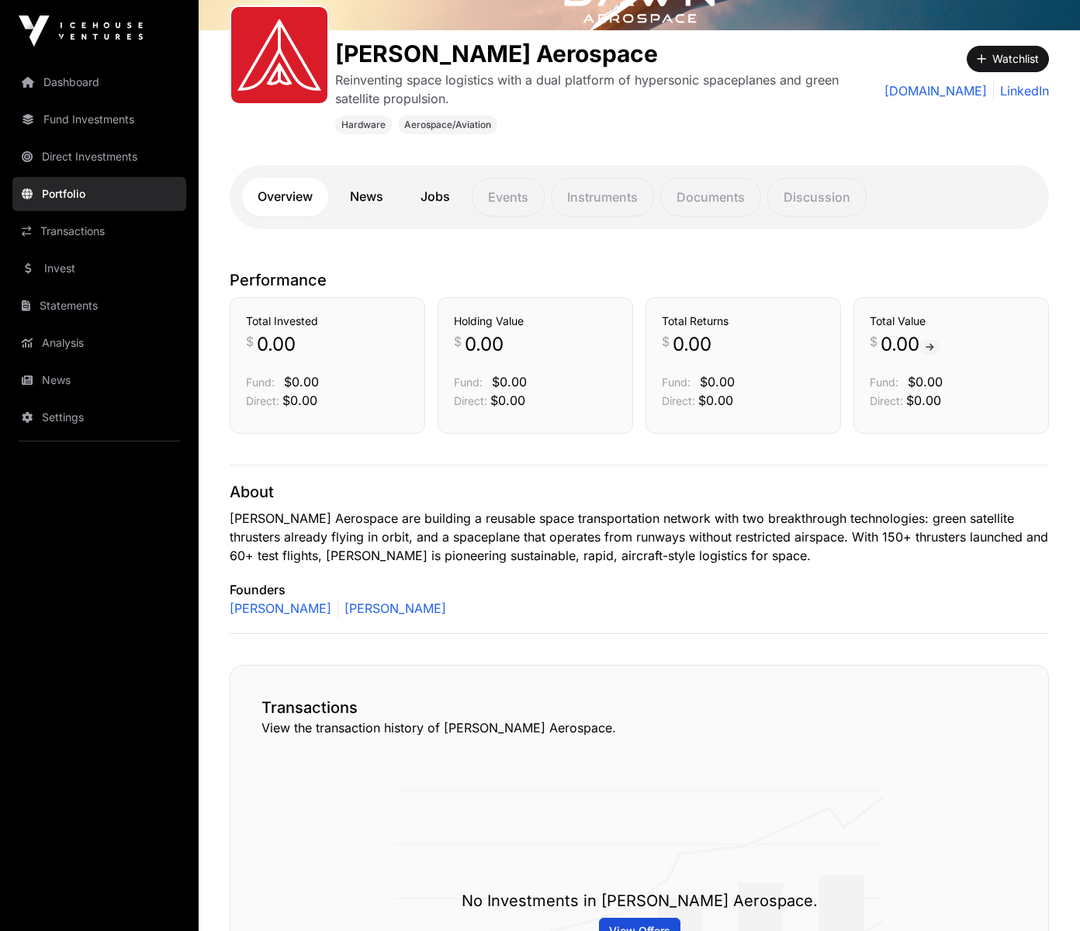
drag, startPoint x: 697, startPoint y: 93, endPoint x: 686, endPoint y: 99, distance: 12.5
click at [693, 96] on p "Reinventing space logistics with a dual platform of hypersonic spaceplanes and …" at bounding box center [589, 89] width 509 height 37
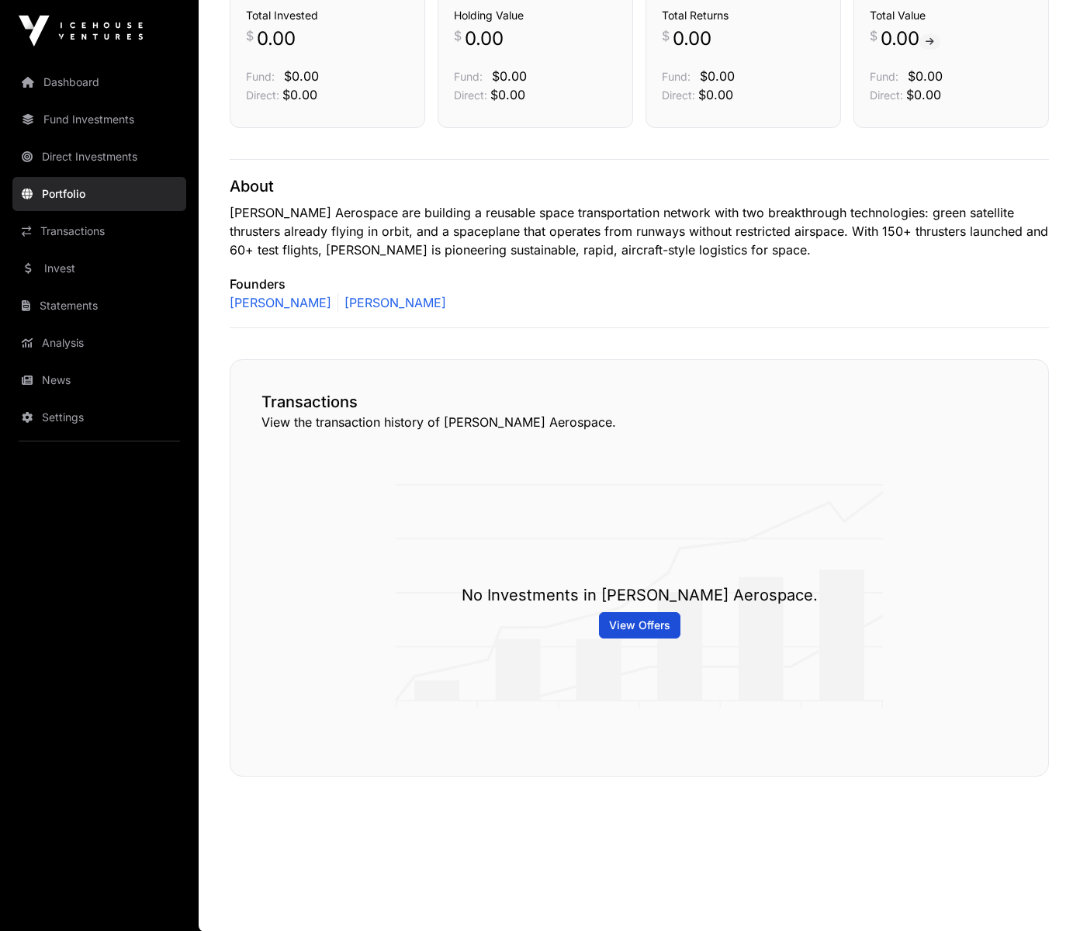
scroll to position [0, 0]
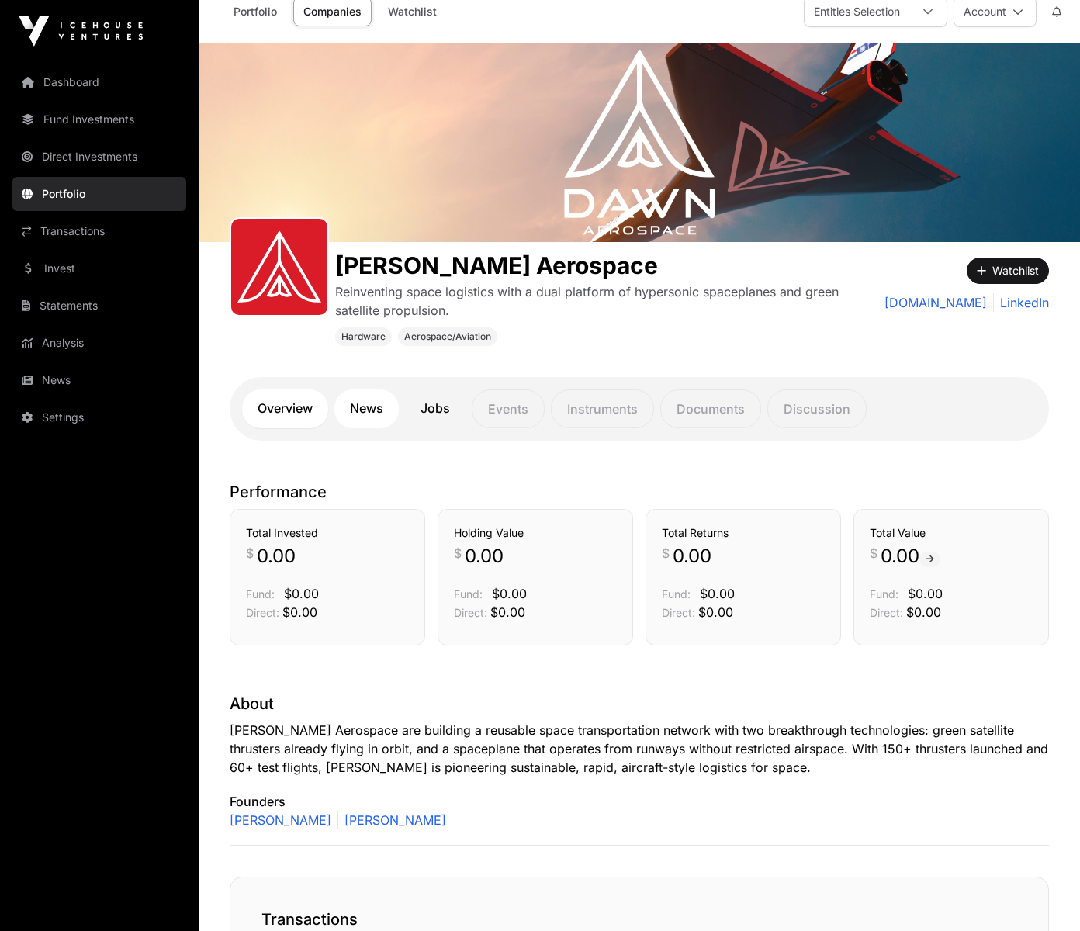
click at [361, 418] on link "News" at bounding box center [366, 408] width 64 height 39
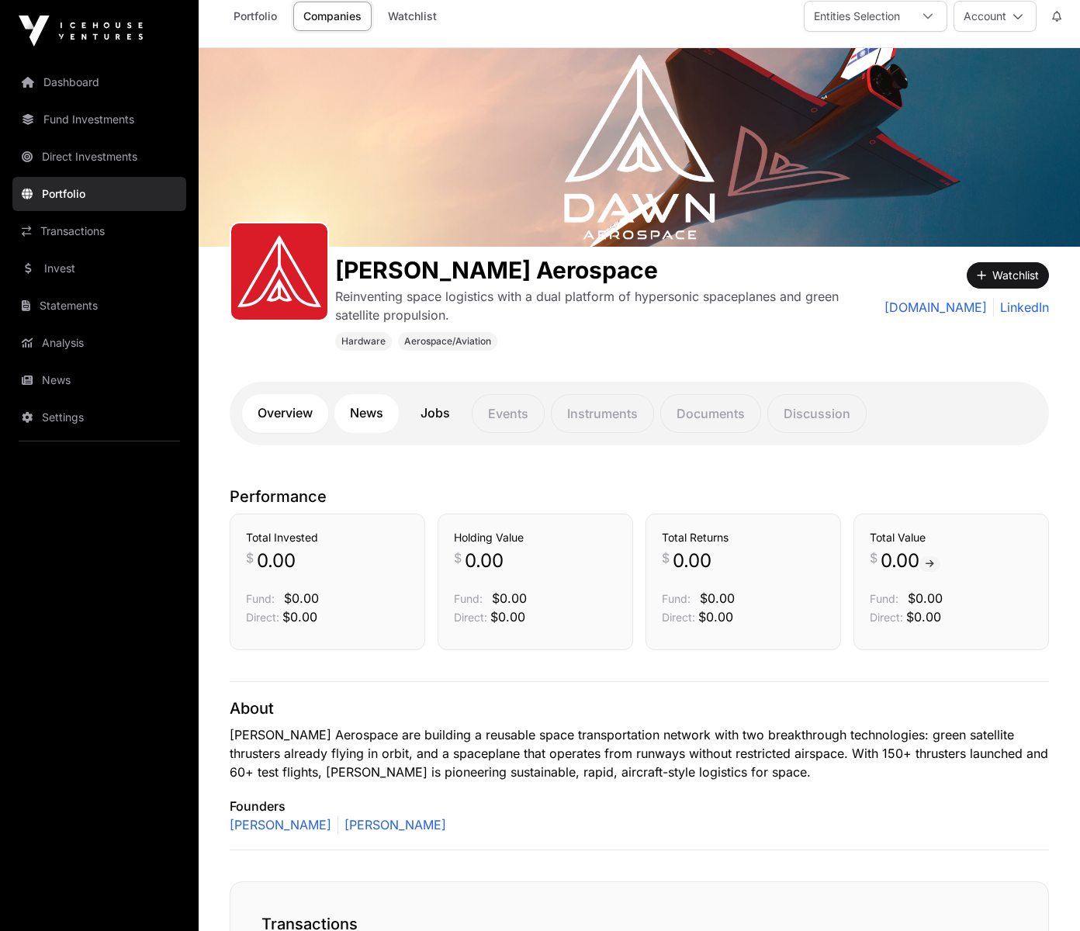
scroll to position [13, 0]
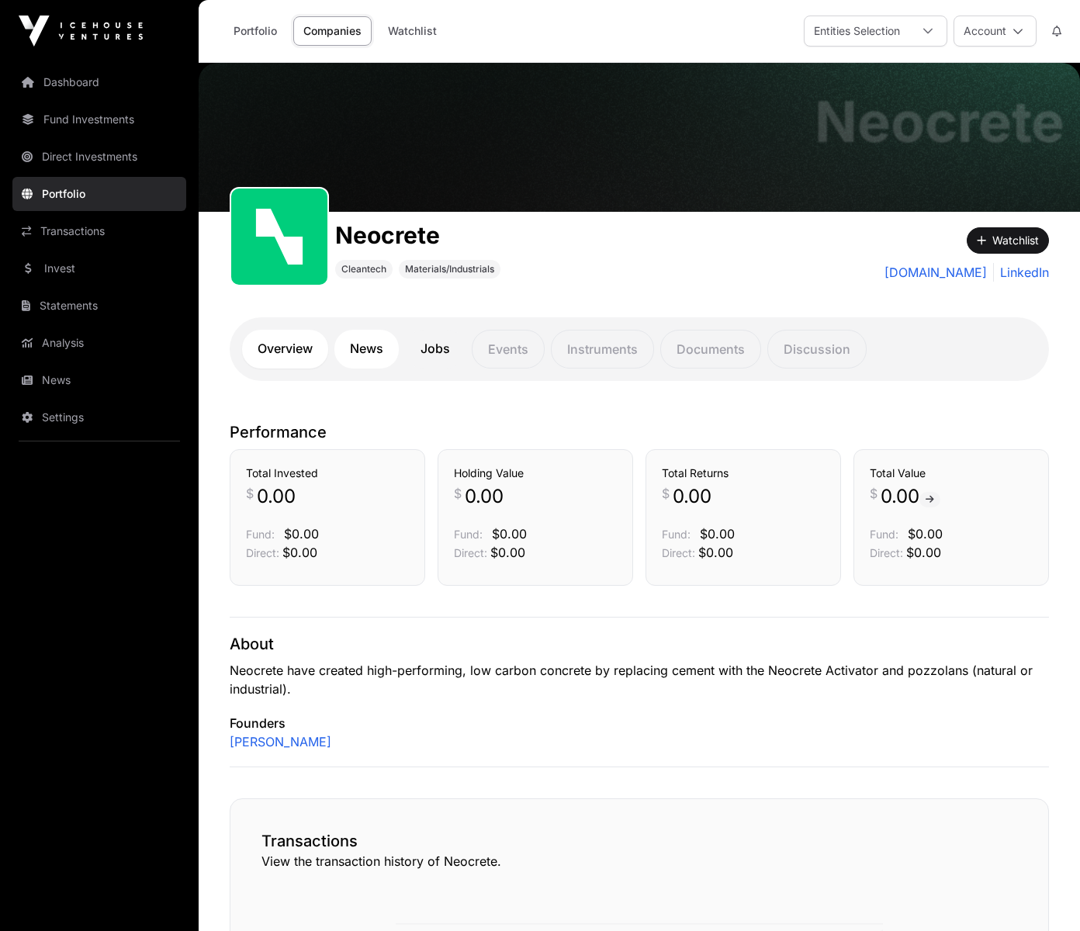
drag, startPoint x: 363, startPoint y: 349, endPoint x: 399, endPoint y: 350, distance: 36.5
click at [363, 349] on link "News" at bounding box center [366, 349] width 64 height 39
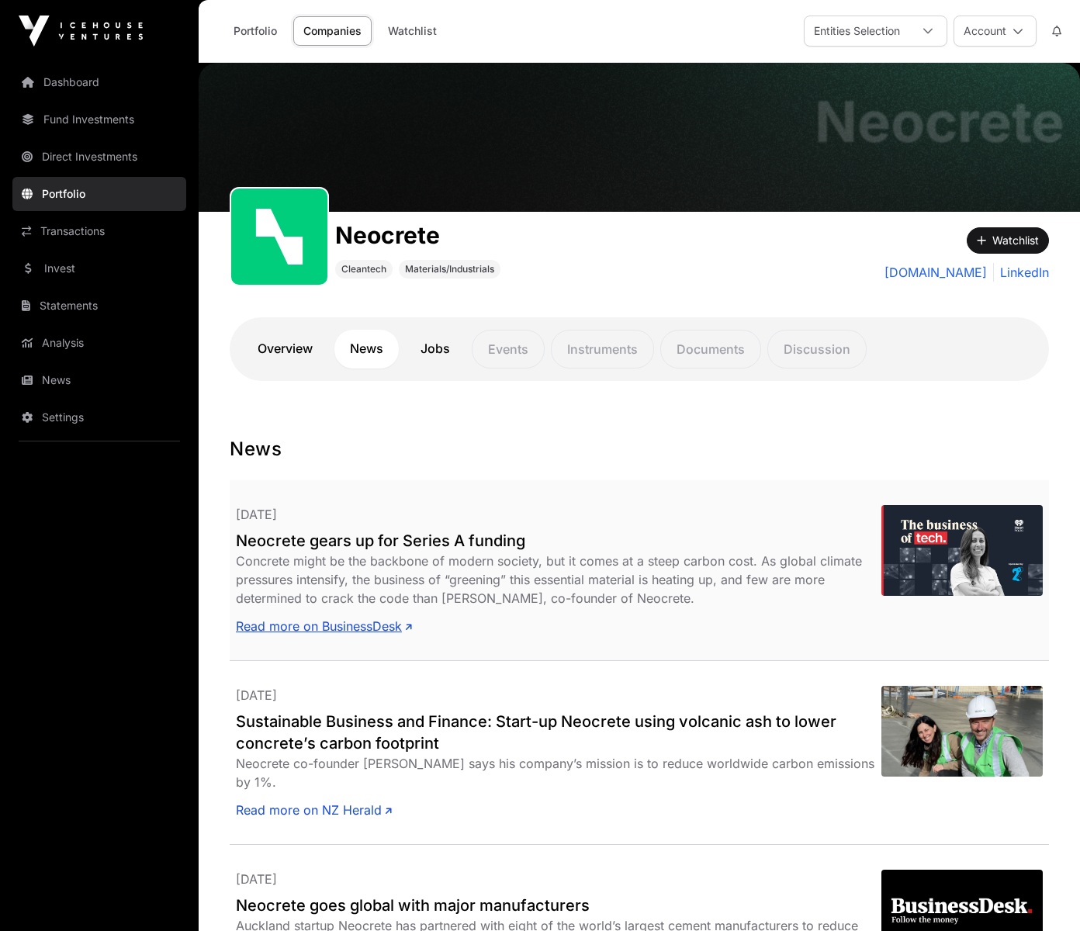
click at [302, 621] on link "Read more on BusinessDesk" at bounding box center [324, 626] width 176 height 19
click at [436, 353] on link "Jobs" at bounding box center [435, 349] width 60 height 39
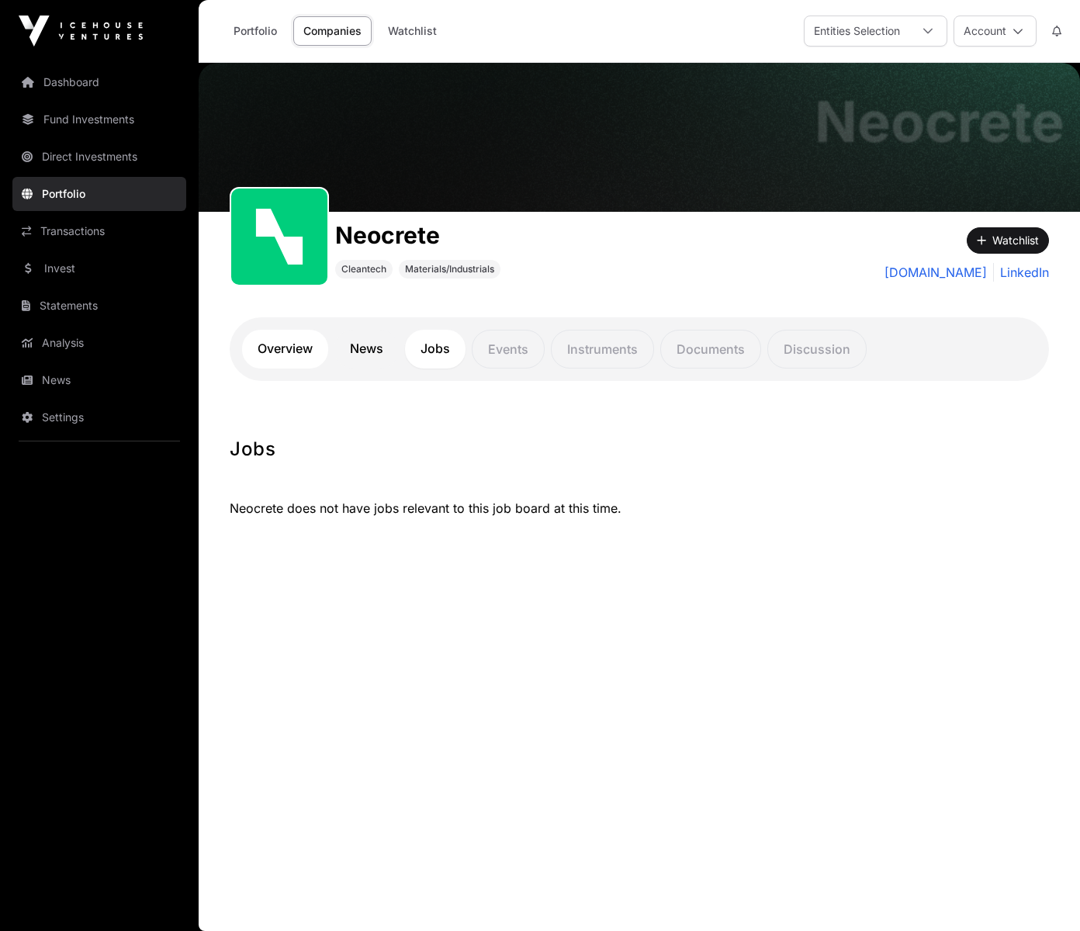
click at [278, 347] on link "Overview" at bounding box center [285, 349] width 86 height 39
